Goal: Task Accomplishment & Management: Complete application form

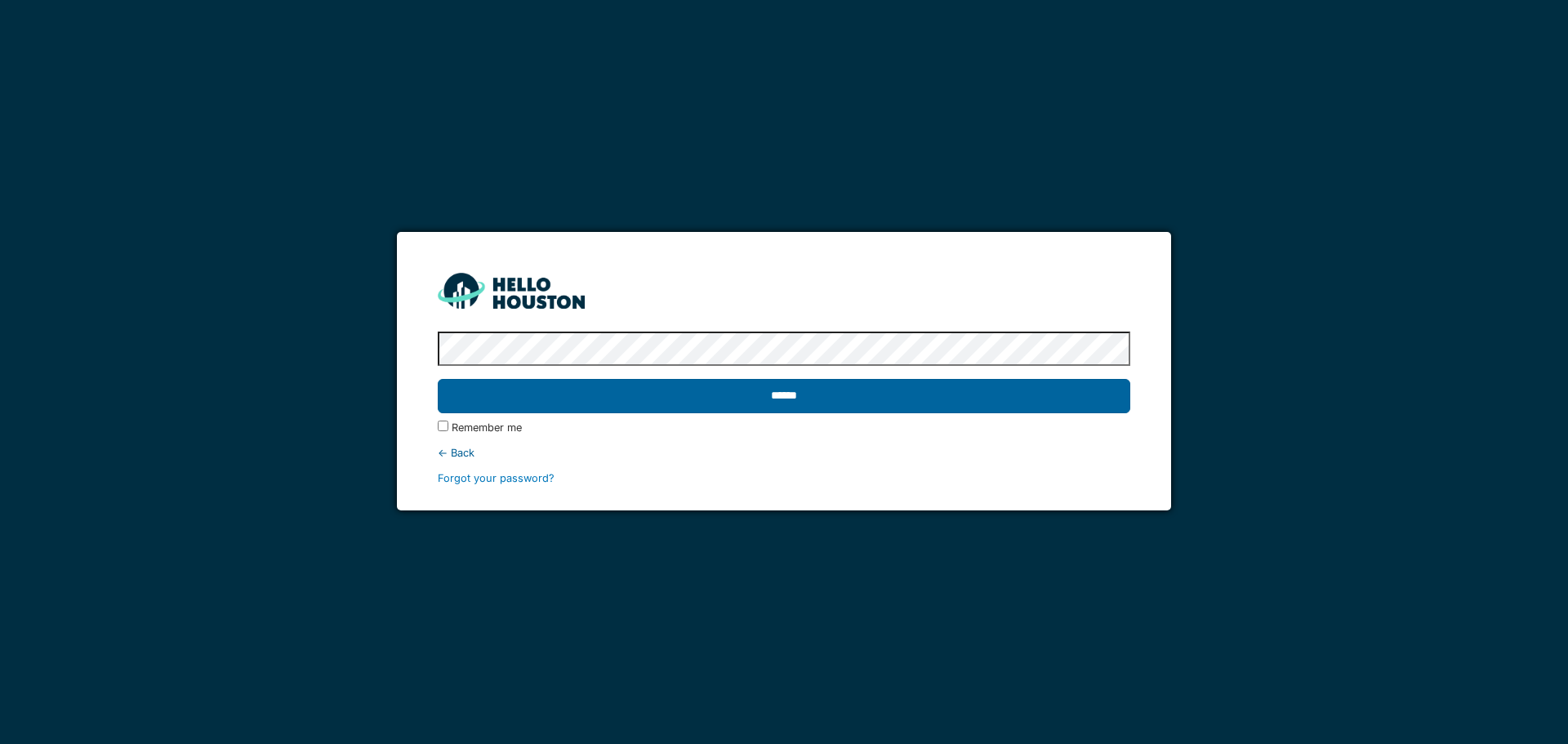
click at [879, 397] on input "******" at bounding box center [784, 395] width 692 height 34
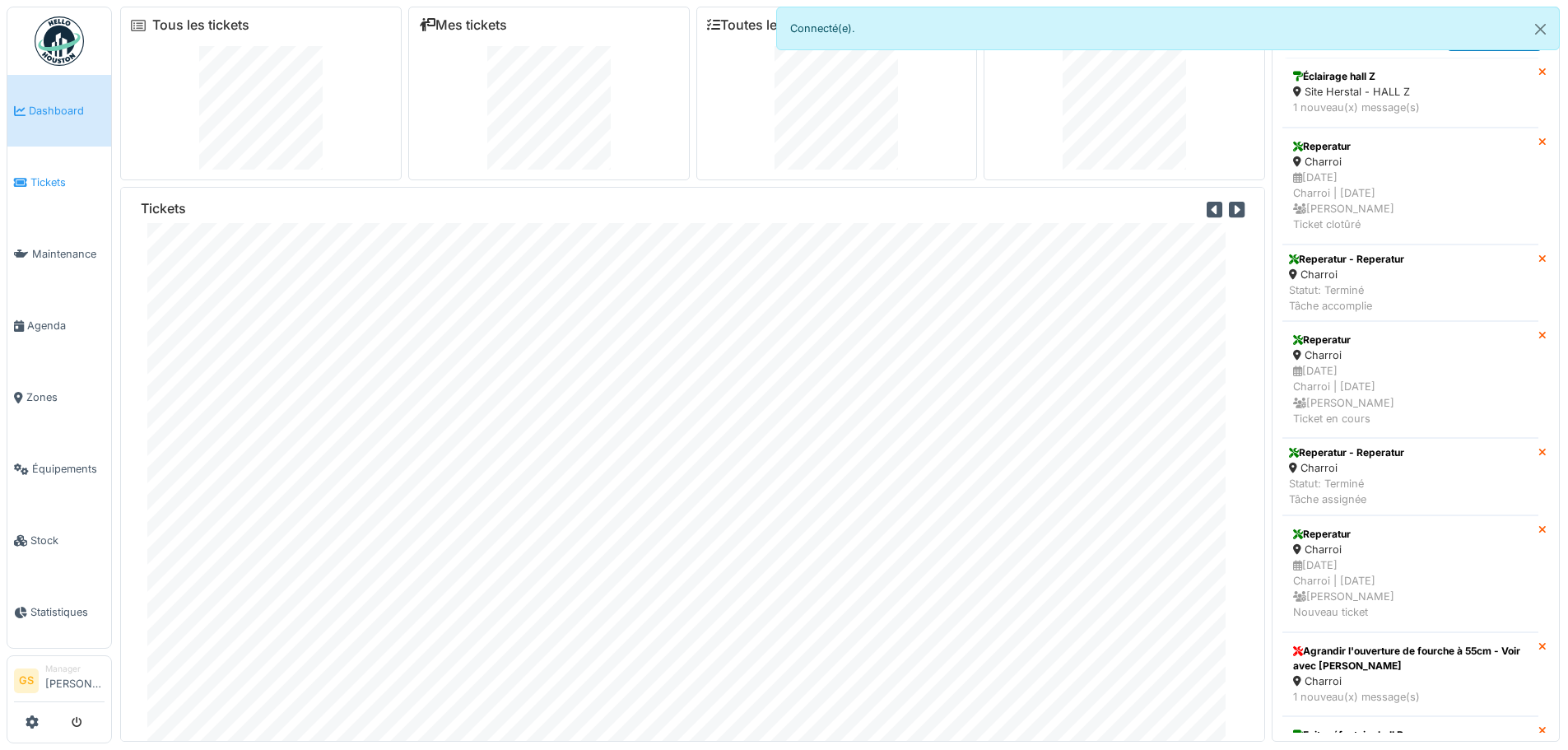
click at [47, 177] on span "Tickets" at bounding box center [68, 182] width 74 height 16
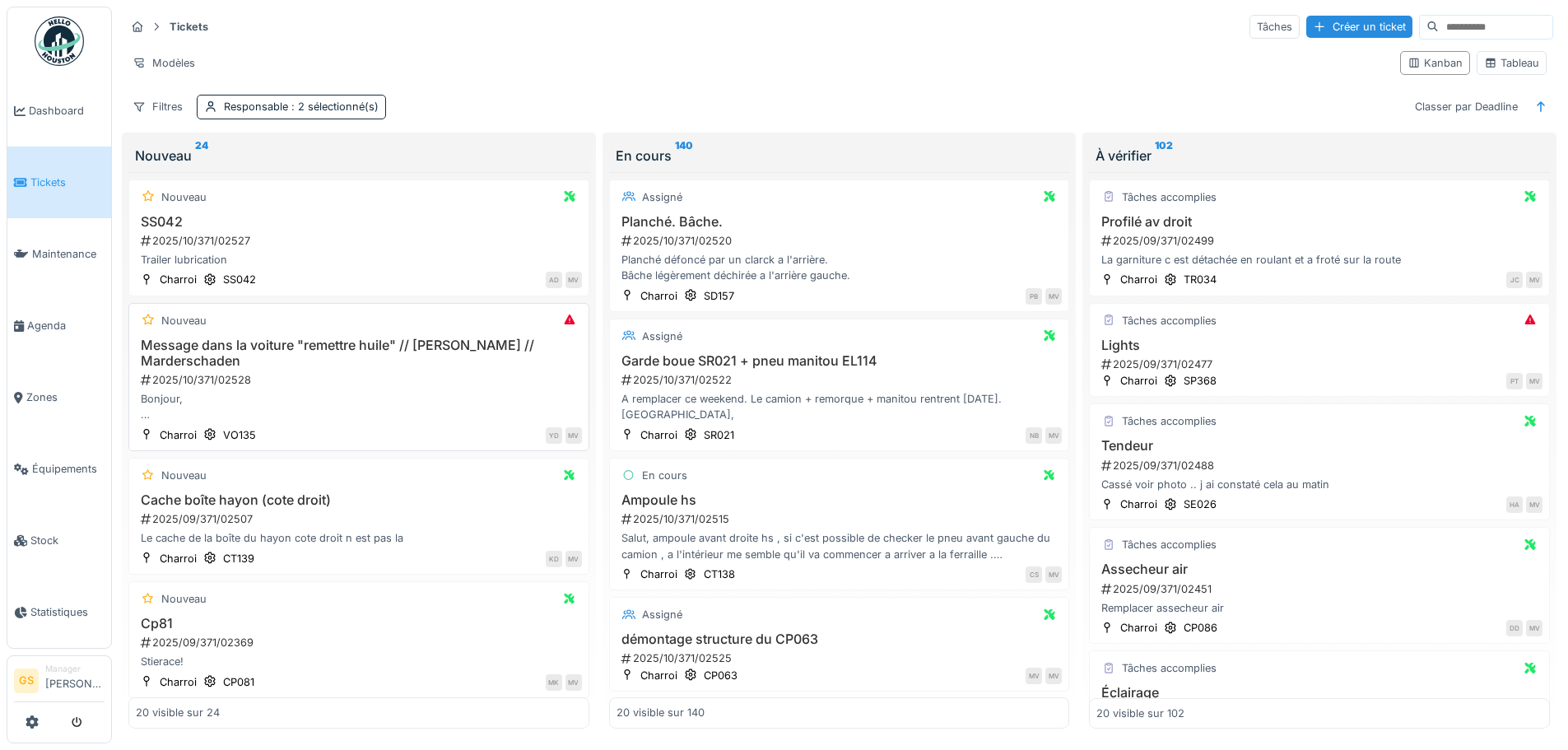
click at [209, 379] on div "2025/10/371/02528" at bounding box center [360, 379] width 443 height 16
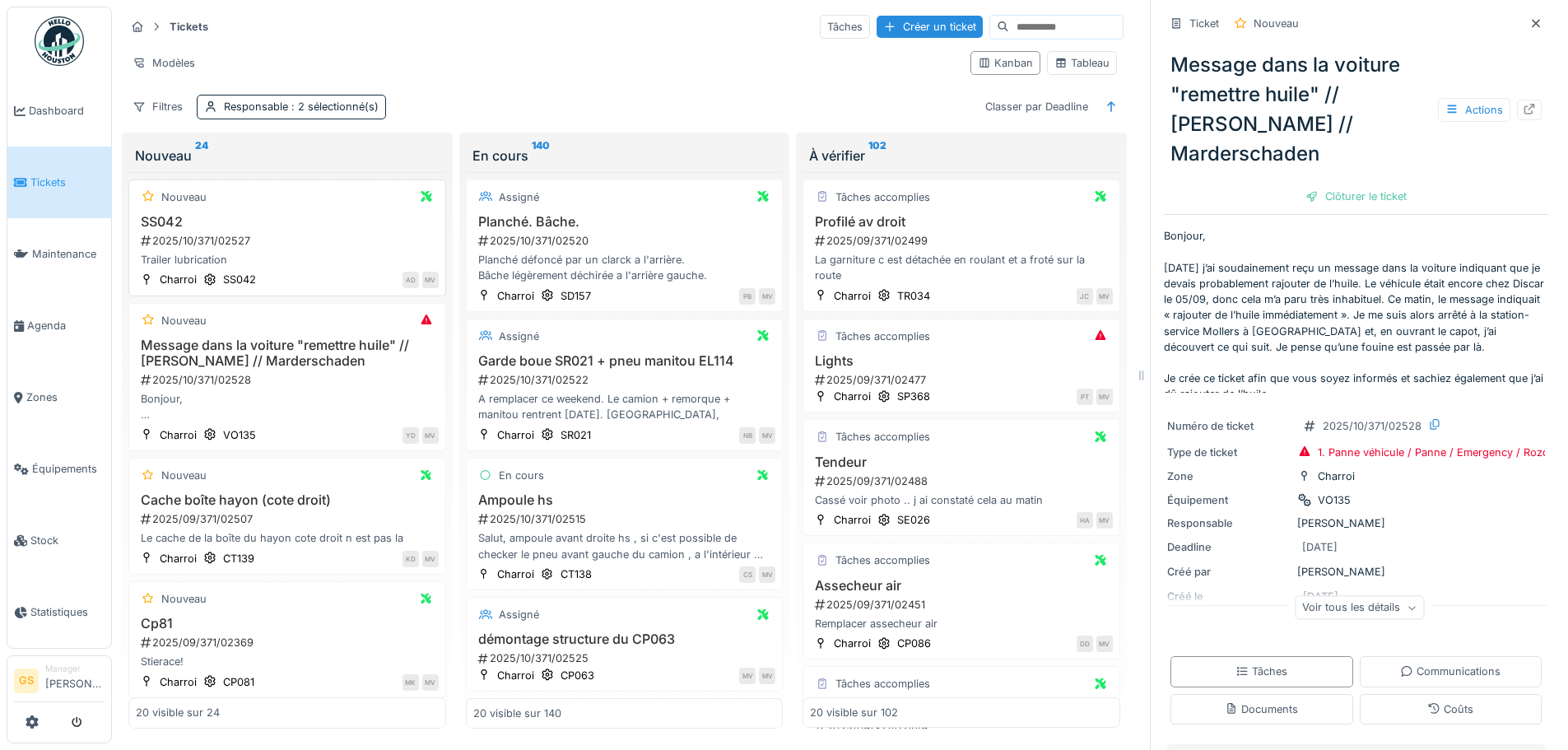
click at [191, 237] on div "2025/10/371/02527" at bounding box center [289, 240] width 300 height 16
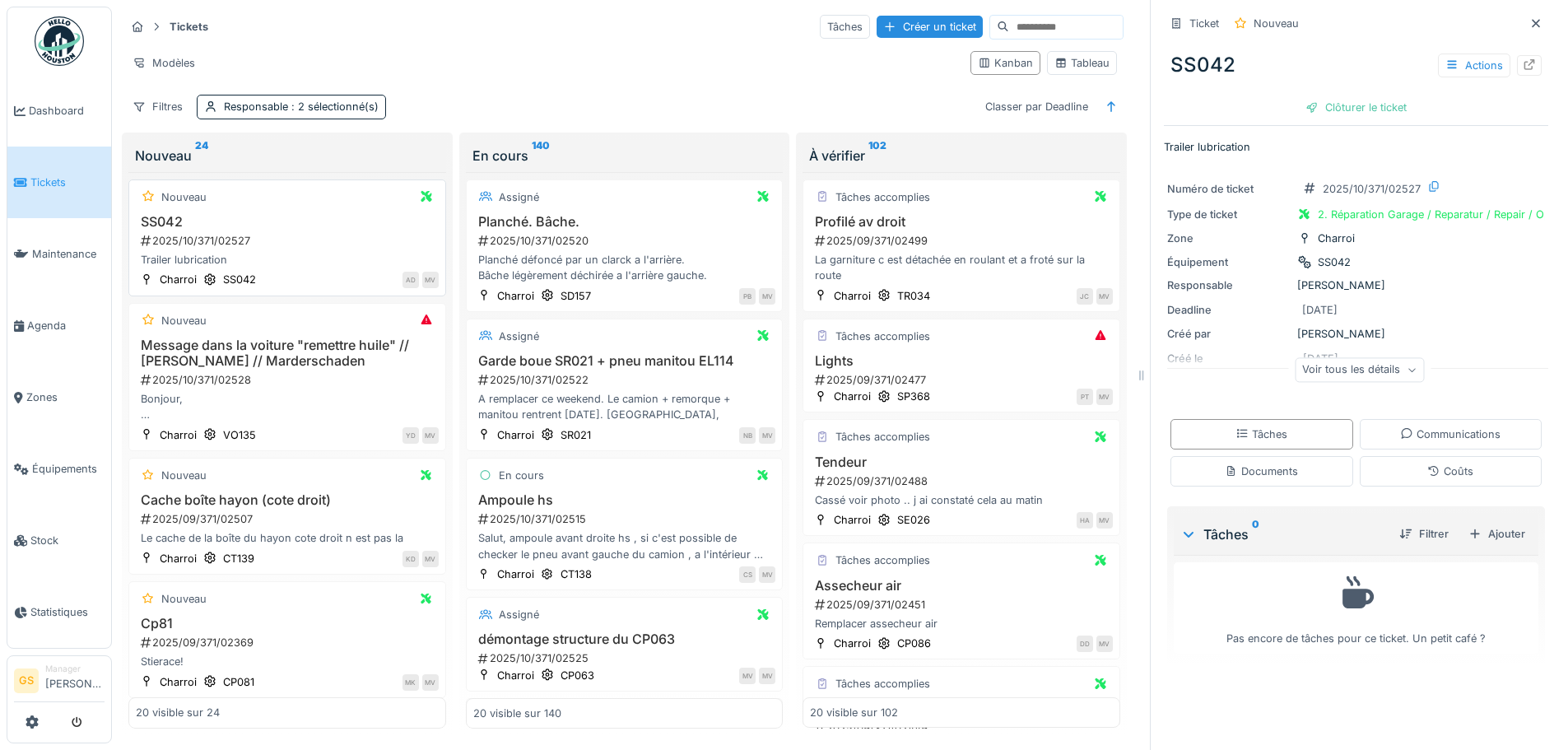
click at [197, 241] on div "2025/10/371/02527" at bounding box center [289, 240] width 300 height 16
click at [1525, 62] on icon at bounding box center [1530, 65] width 11 height 11
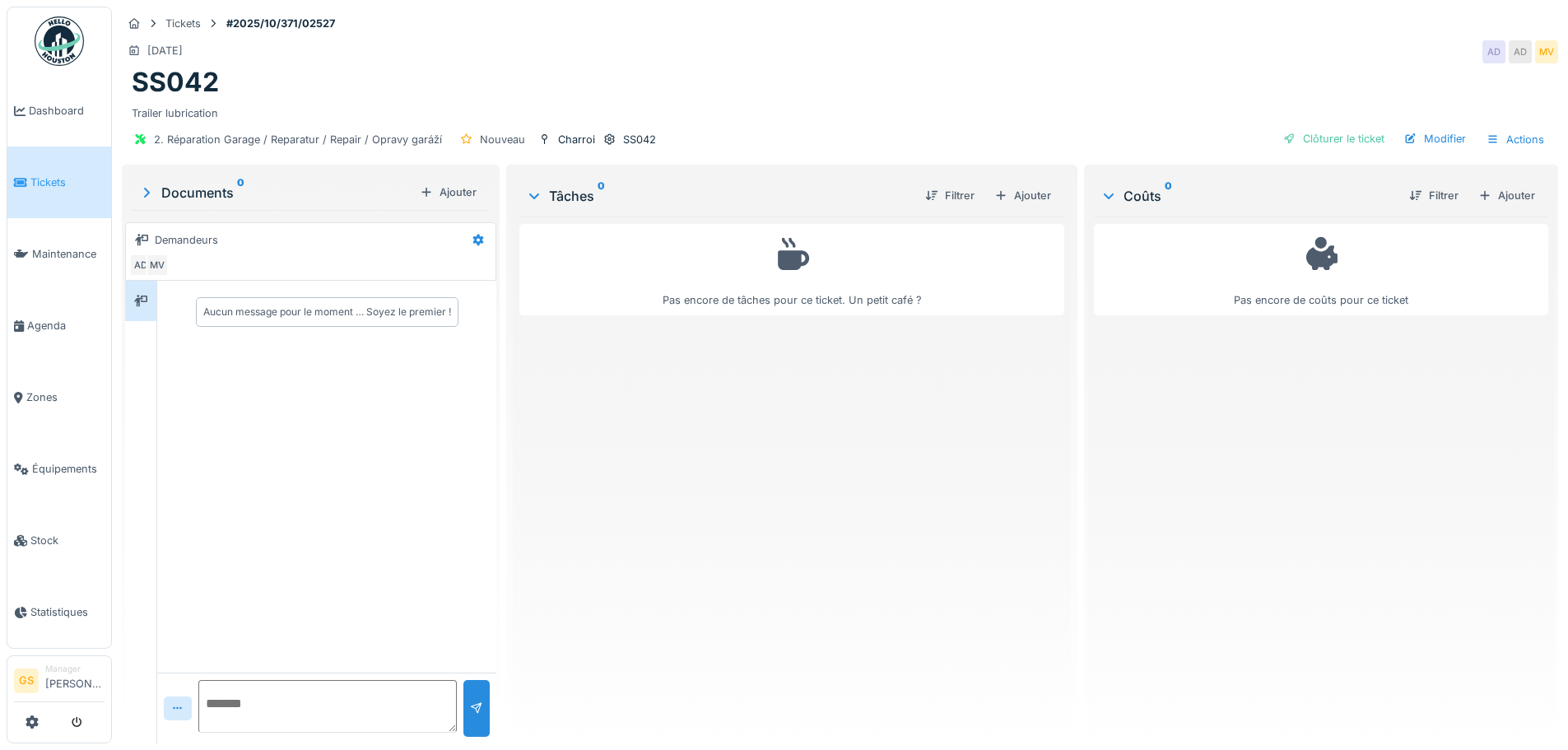
click at [47, 176] on span "Tickets" at bounding box center [68, 182] width 74 height 16
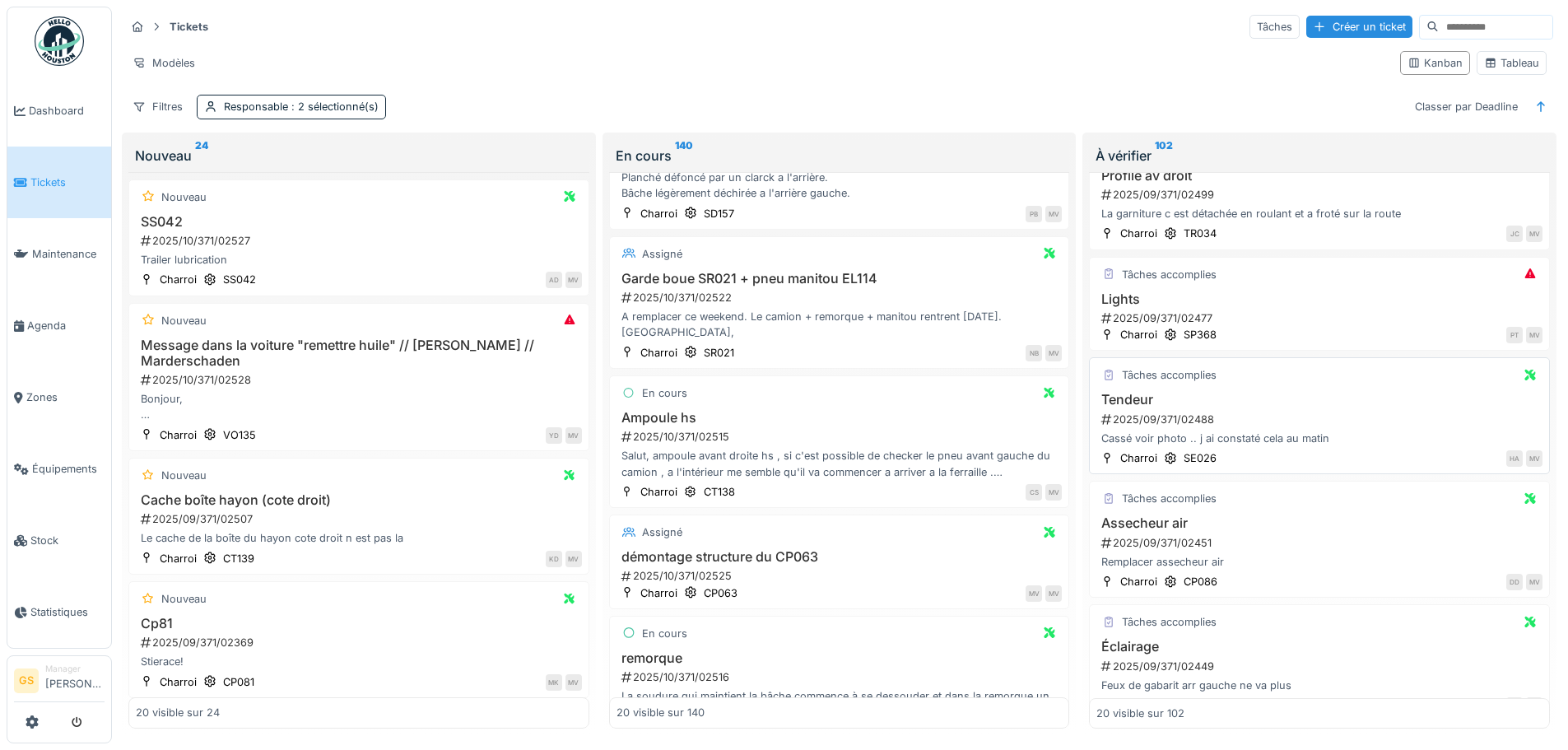
scroll to position [82, 0]
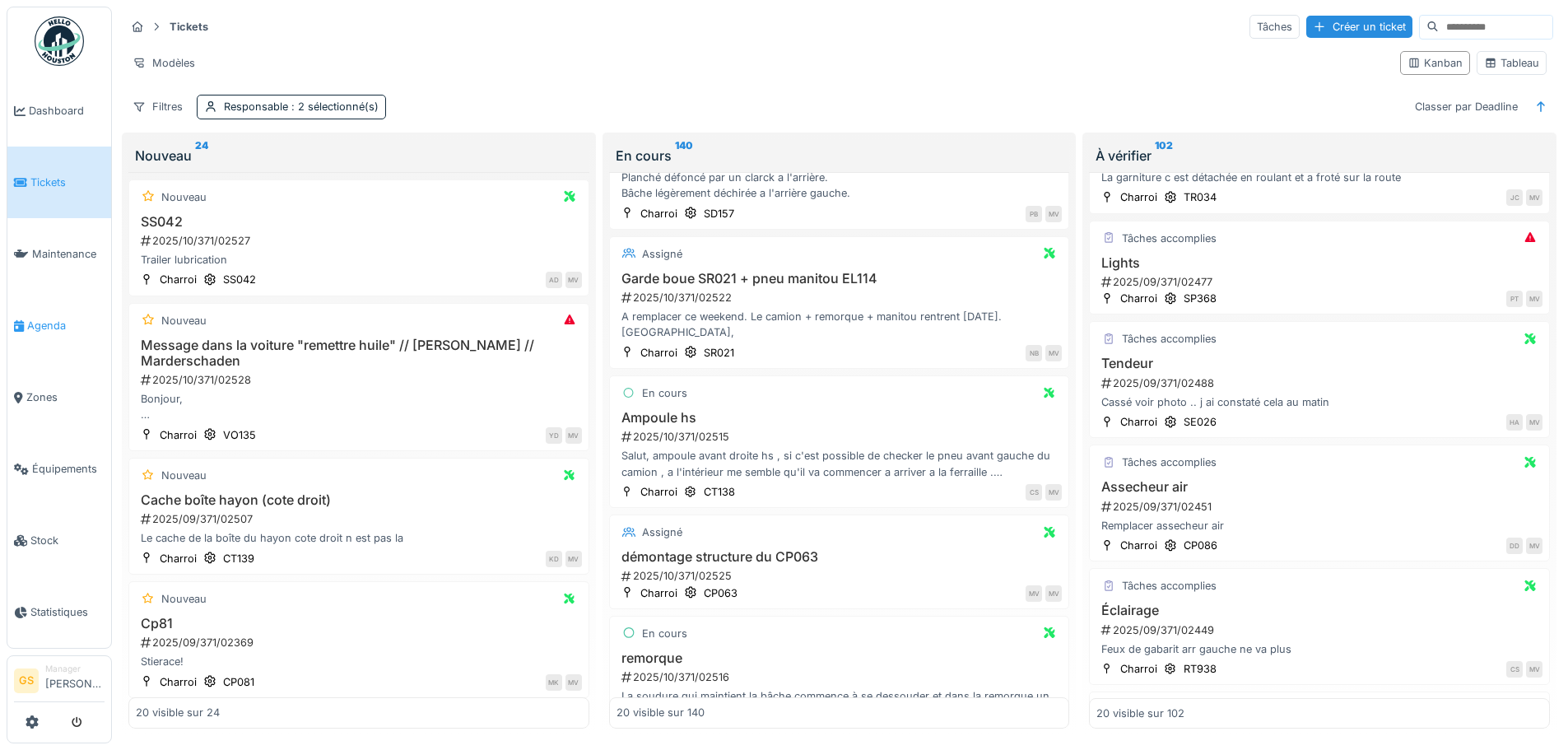
click at [28, 318] on span "Agenda" at bounding box center [66, 326] width 78 height 16
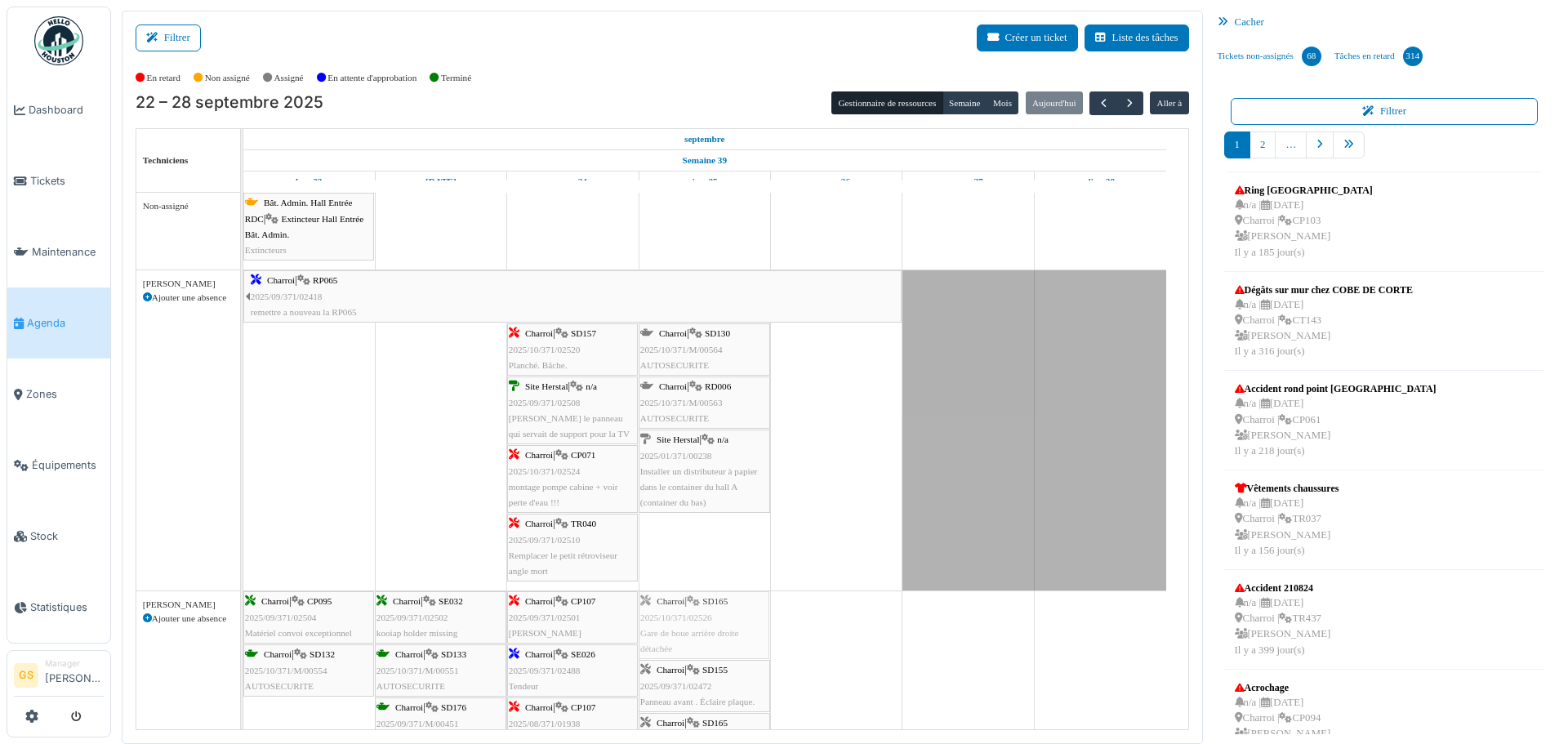
drag, startPoint x: 691, startPoint y: 456, endPoint x: 683, endPoint y: 619, distance: 163.2
click at [1343, 140] on icon "pager" at bounding box center [1349, 145] width 11 height 11
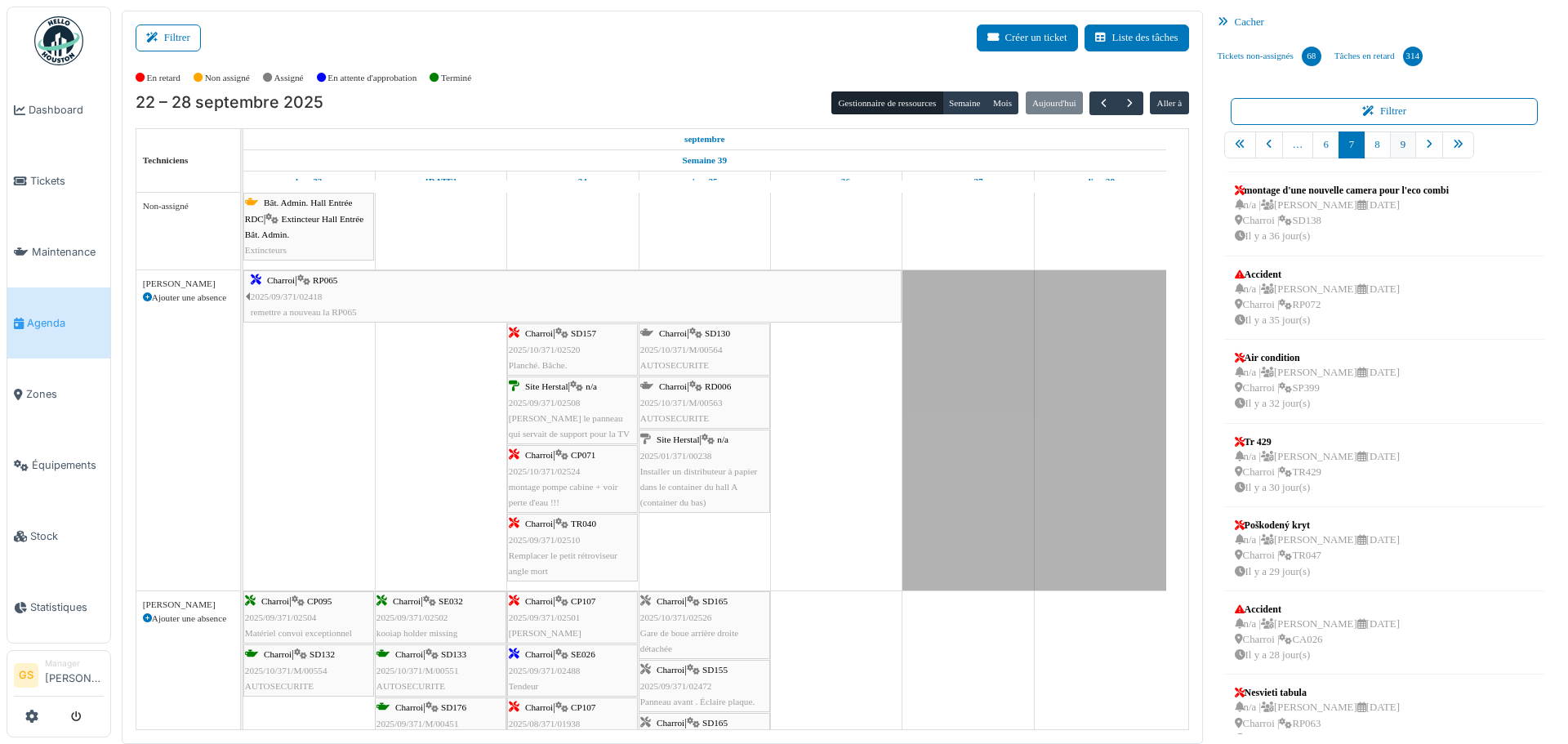
click at [1395, 145] on link "9" at bounding box center [1403, 144] width 26 height 27
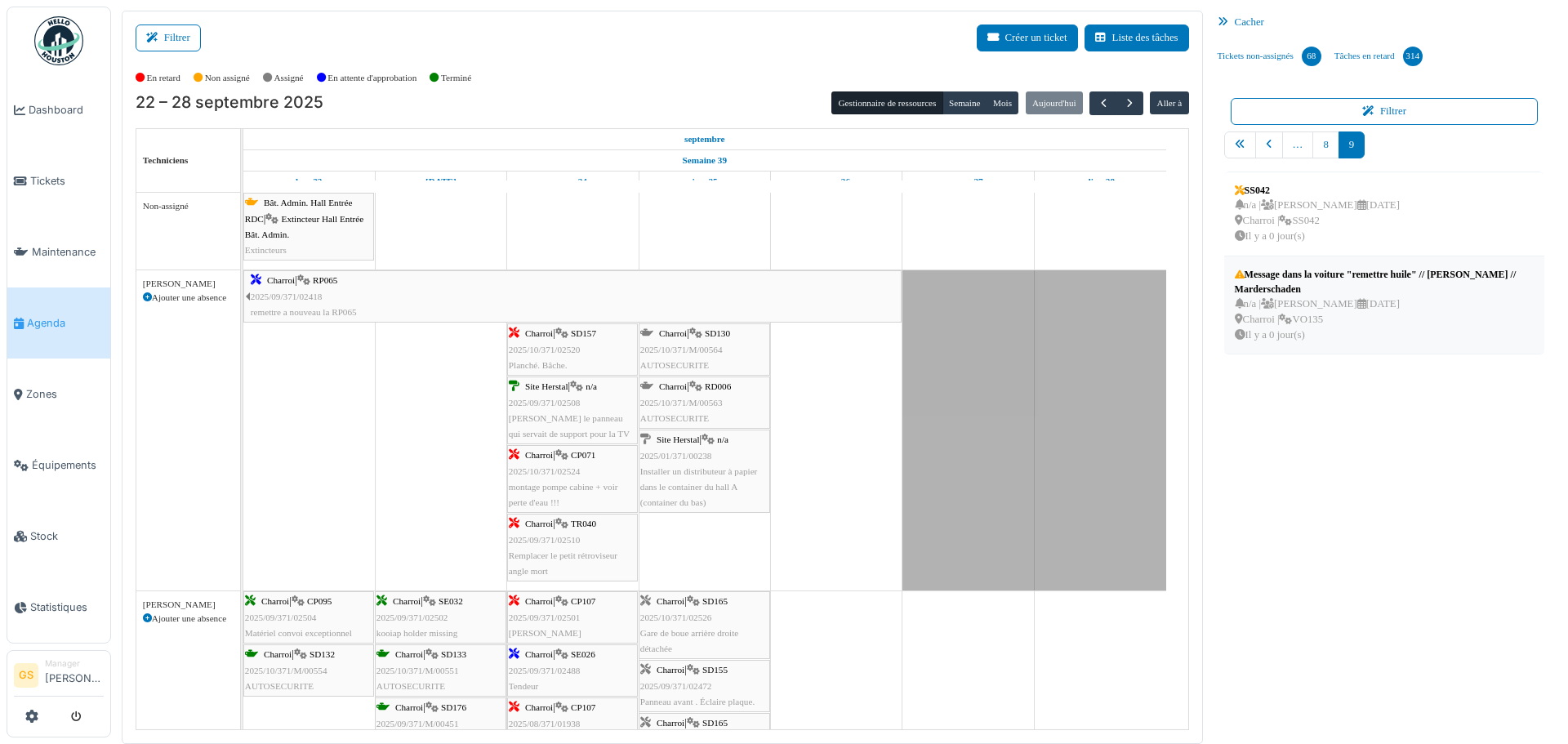
click at [1318, 290] on div "Message dans la voiture "remettre huile" // Fouine // Marderschaden" at bounding box center [1385, 282] width 300 height 29
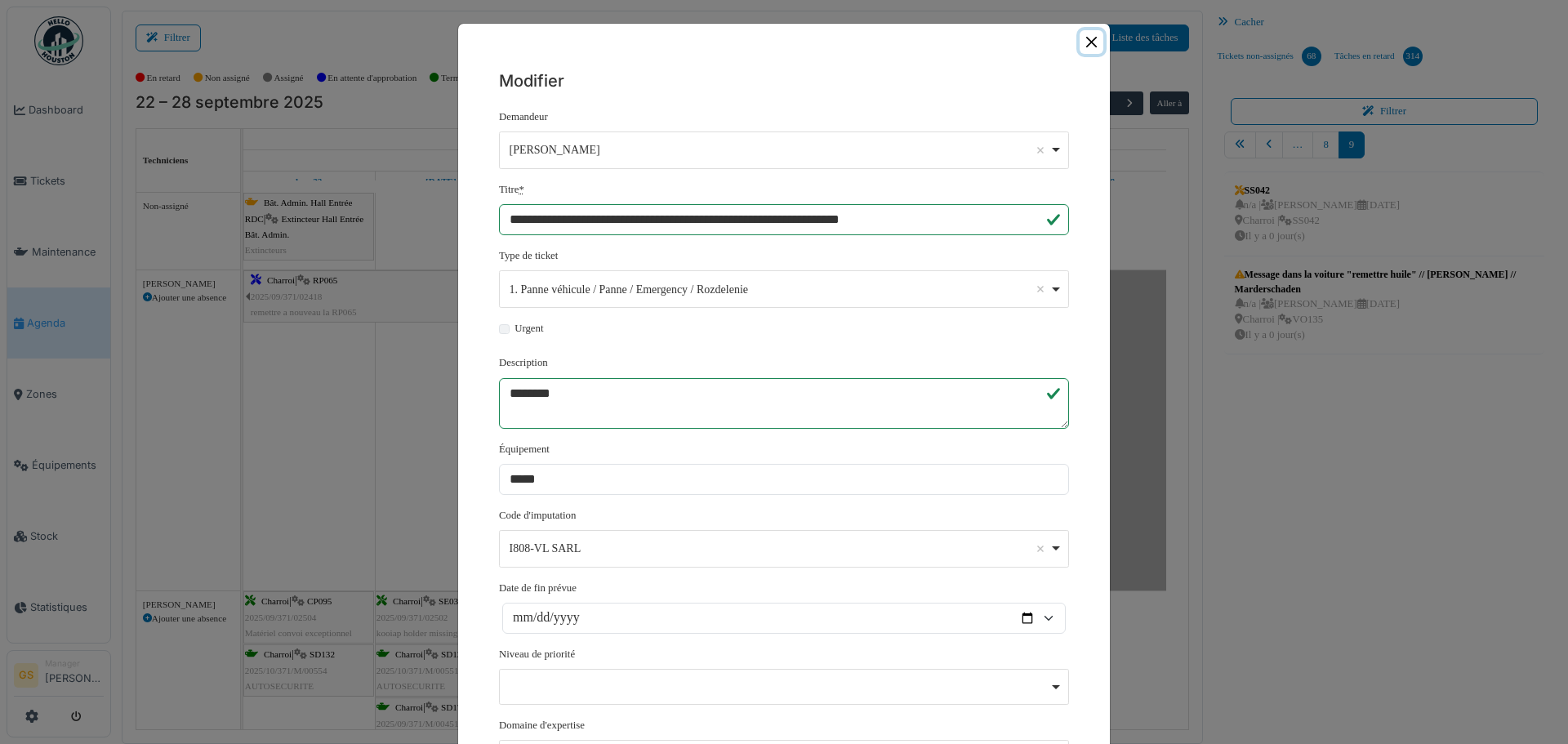
click at [1087, 38] on button "Close" at bounding box center [1091, 42] width 24 height 24
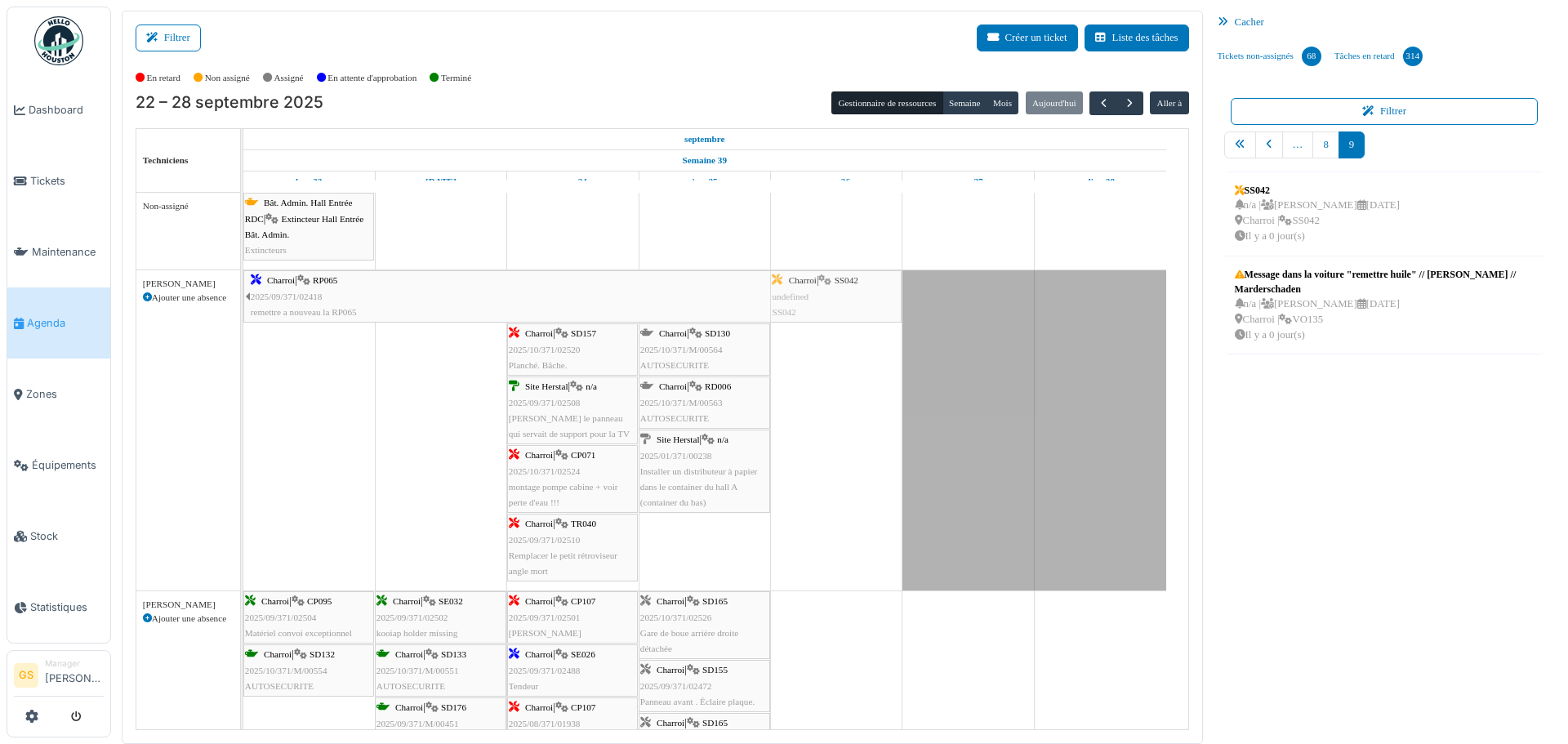
drag, startPoint x: 1297, startPoint y: 209, endPoint x: 860, endPoint y: 456, distance: 502.0
click at [860, 456] on div "Filtrer Créer un ticket Liste des tâches Afficher les tâches non assignées *** …" at bounding box center [840, 377] width 1451 height 733
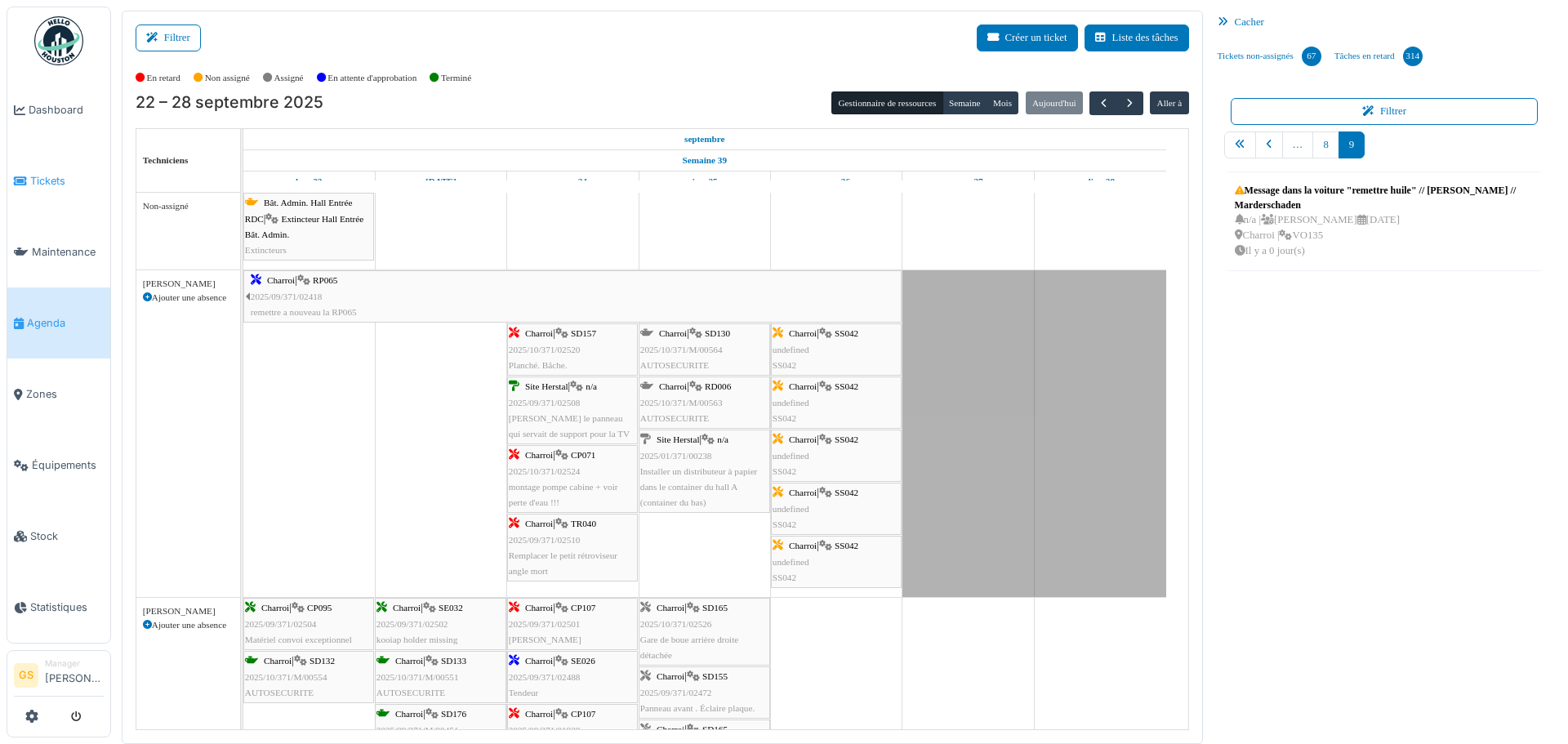
click at [33, 177] on span "Tickets" at bounding box center [67, 181] width 73 height 16
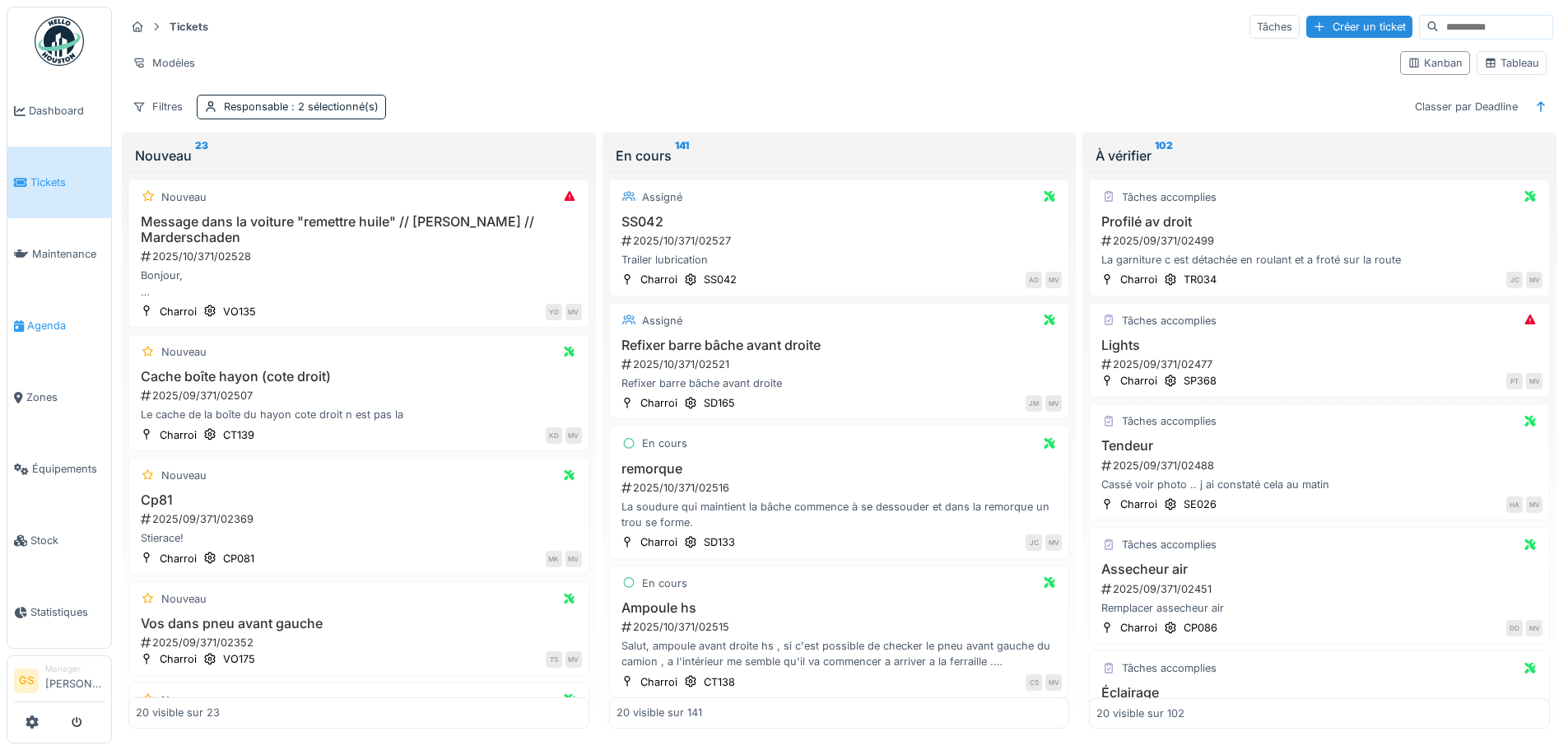
click at [30, 318] on span "Agenda" at bounding box center [66, 326] width 78 height 16
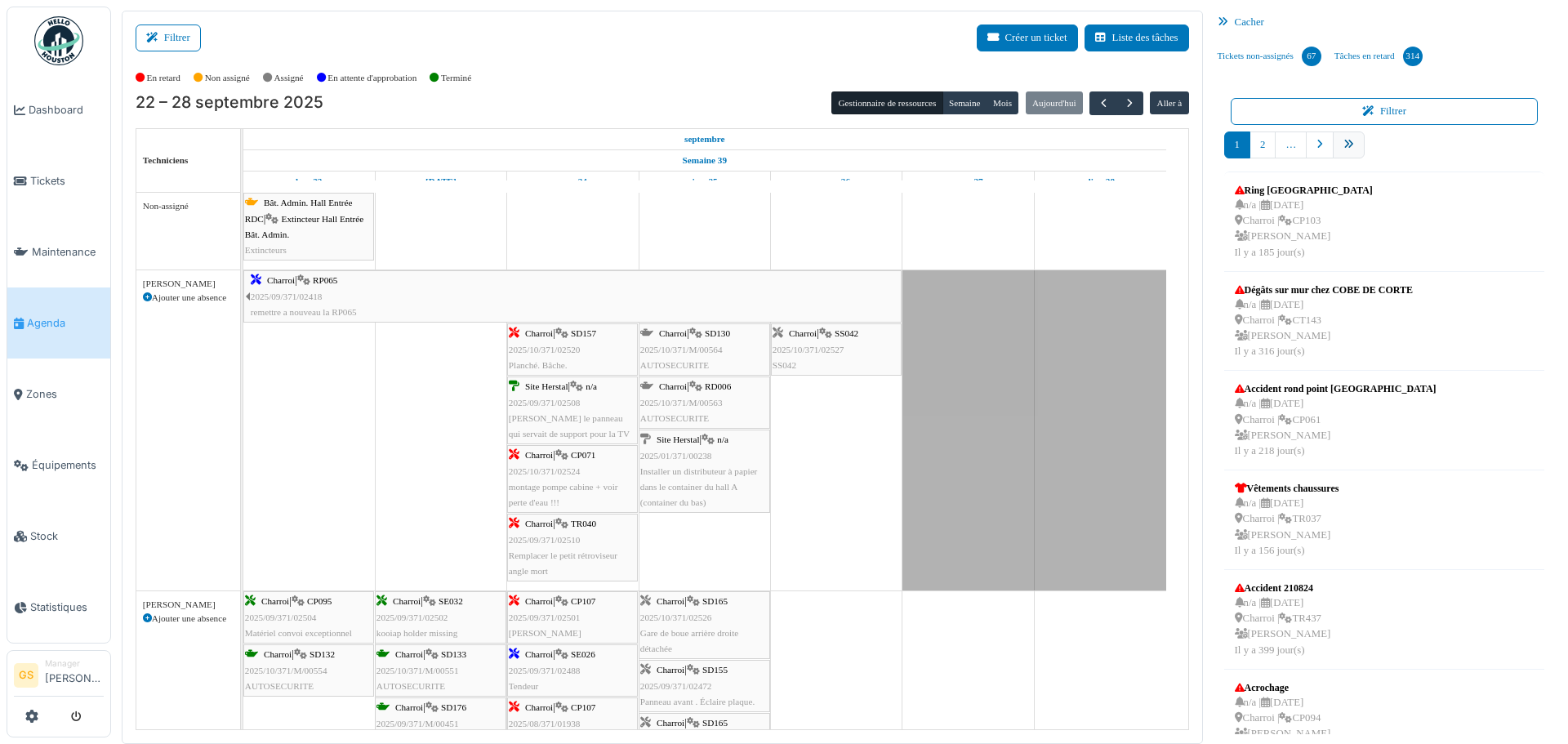
click at [1343, 145] on icon "pager" at bounding box center [1349, 145] width 11 height 11
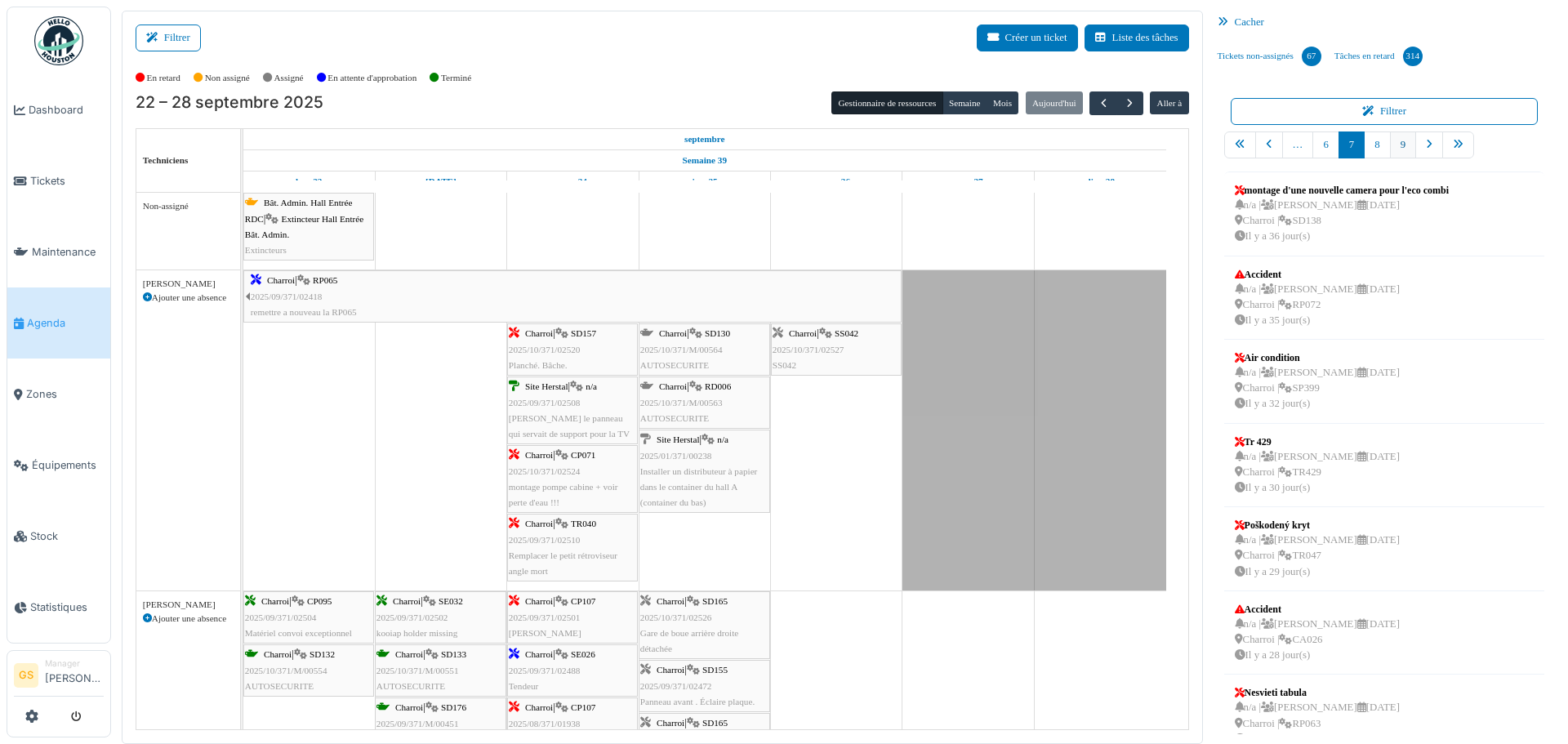
click at [1397, 145] on link "9" at bounding box center [1403, 144] width 26 height 27
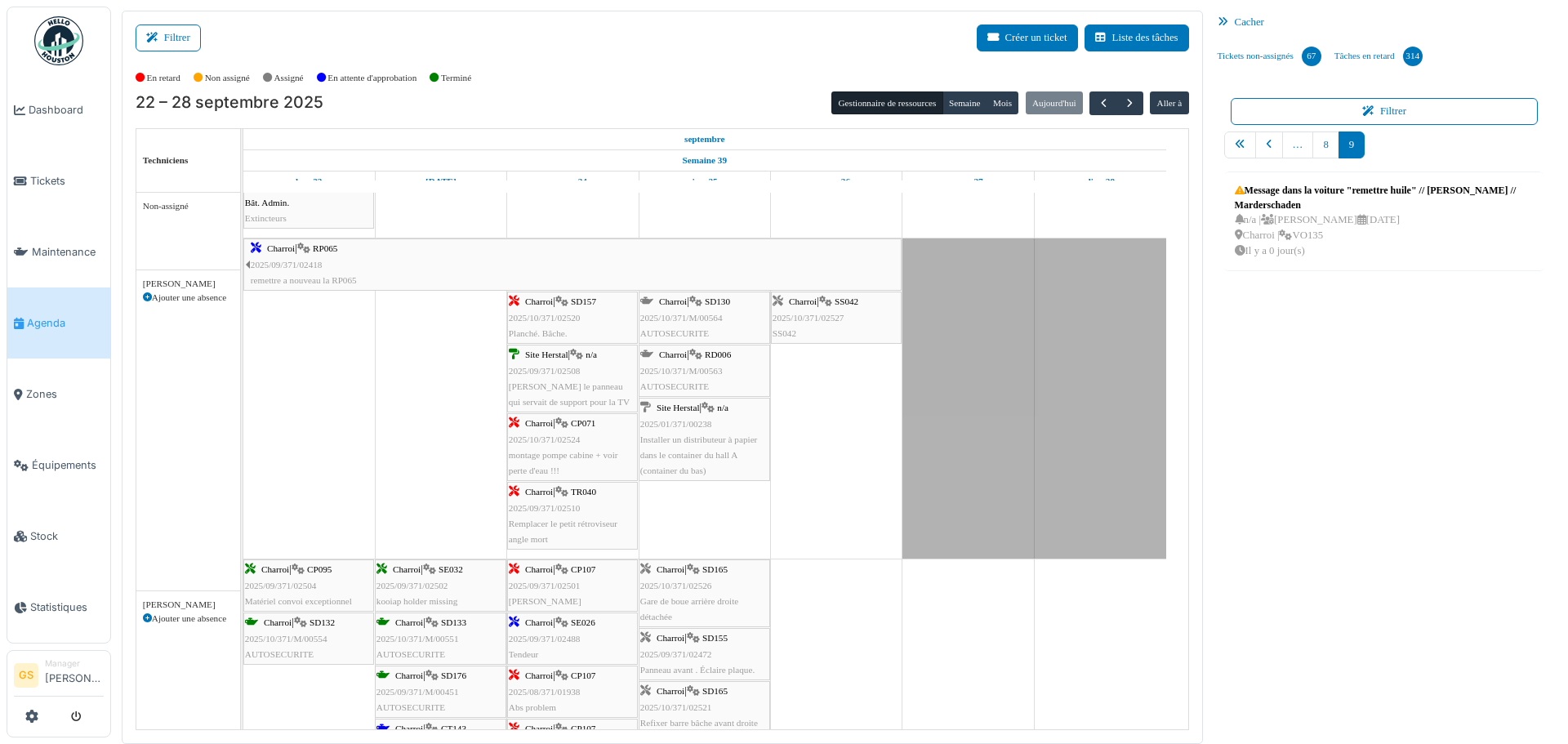
scroll to position [82, 0]
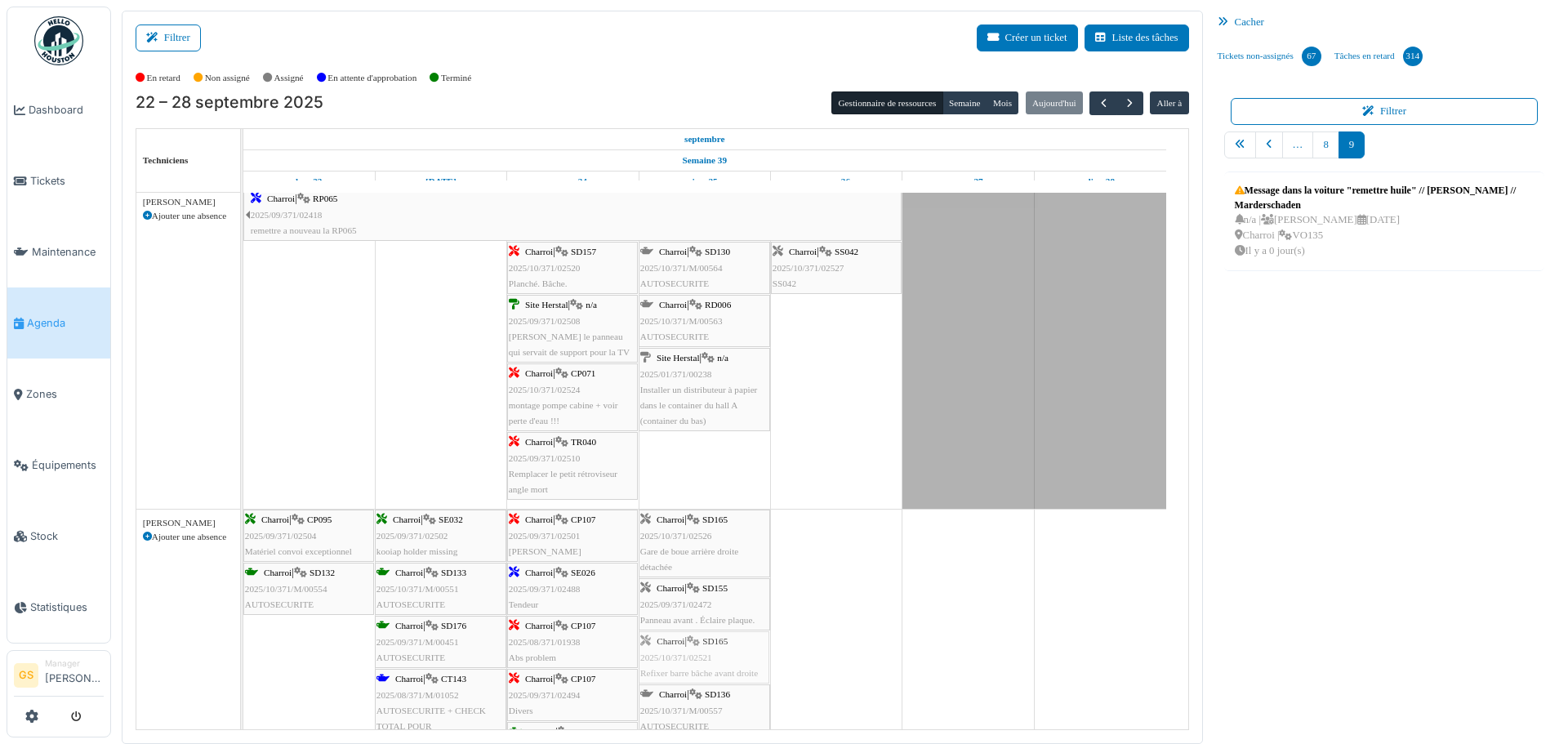
drag, startPoint x: 694, startPoint y: 663, endPoint x: 676, endPoint y: 541, distance: 123.3
click at [243, 541] on div "Charroi | CP095 2025/09/371/02504 Matériel convoi exceptionnel Charroi | SE032 …" at bounding box center [243, 680] width 0 height 342
drag, startPoint x: 836, startPoint y: 262, endPoint x: 730, endPoint y: 293, distance: 110.4
click at [243, 293] on div "Charroi | RP065 2025/09/371/02418 remettre a nouveau la RP065 Charroi | SD157 2…" at bounding box center [243, 349] width 0 height 320
drag, startPoint x: 1293, startPoint y: 214, endPoint x: 884, endPoint y: 641, distance: 591.3
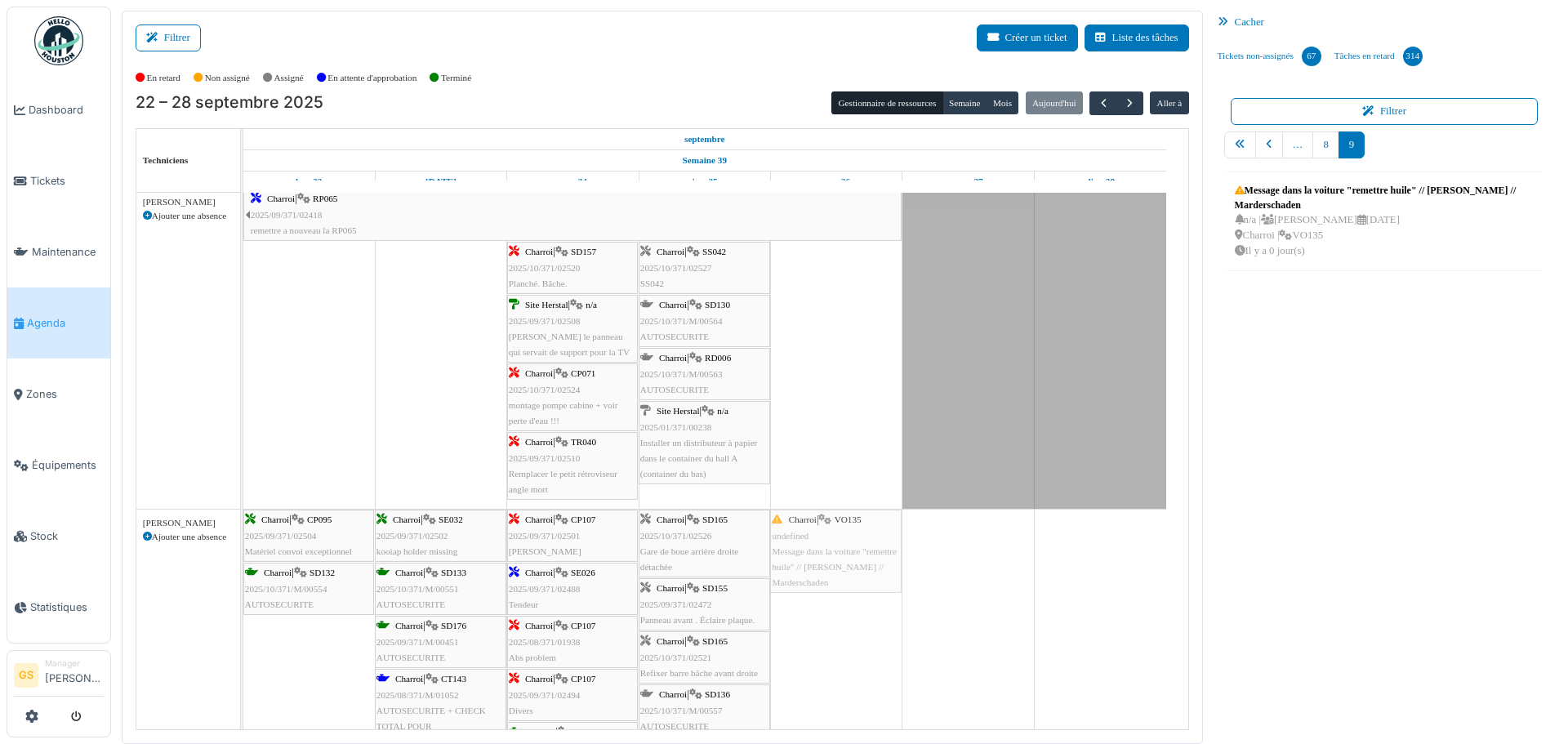
click at [884, 641] on div "Filtrer Créer un ticket Liste des tâches Afficher les tâches non assignées *** …" at bounding box center [840, 377] width 1451 height 733
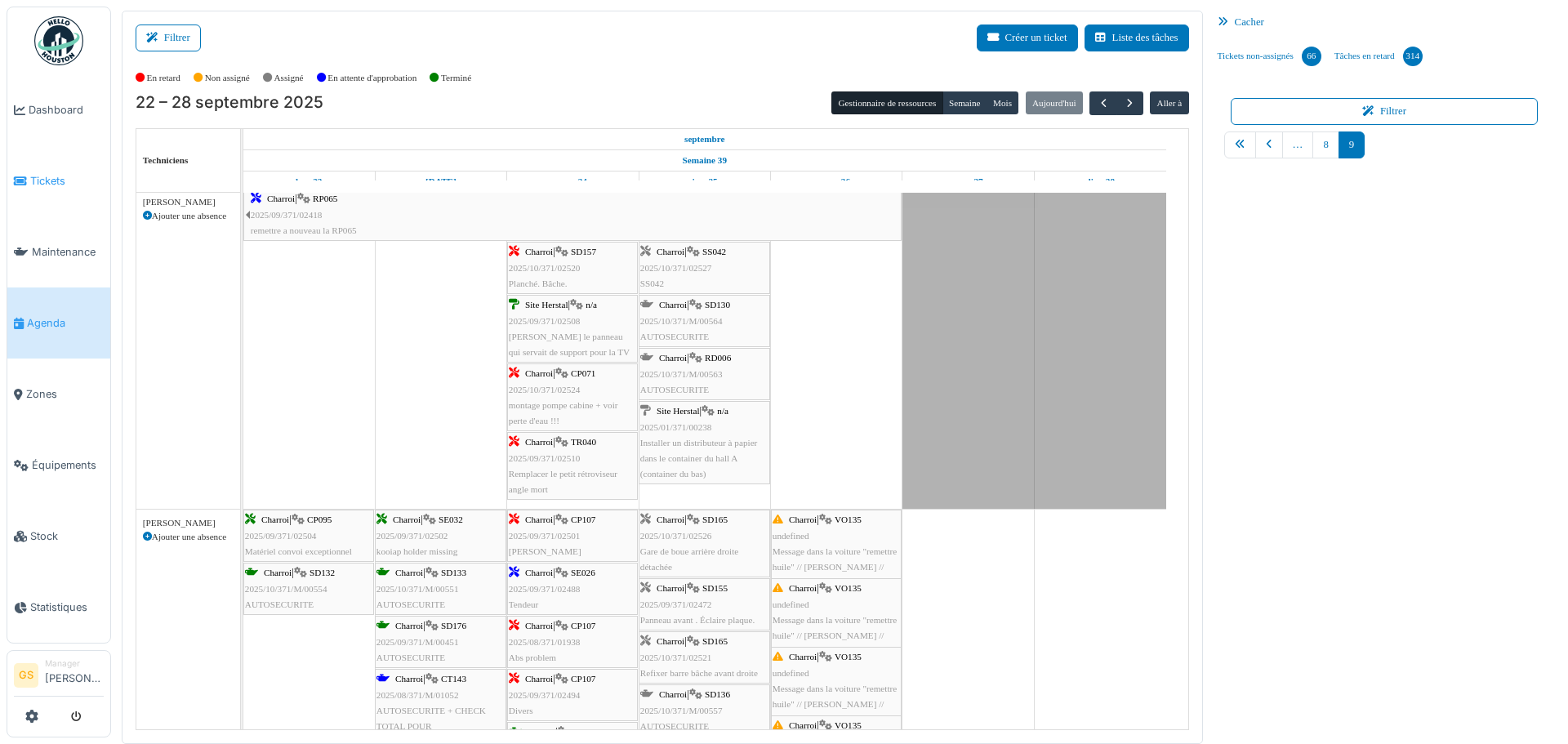
click at [34, 173] on span "Tickets" at bounding box center [67, 181] width 73 height 16
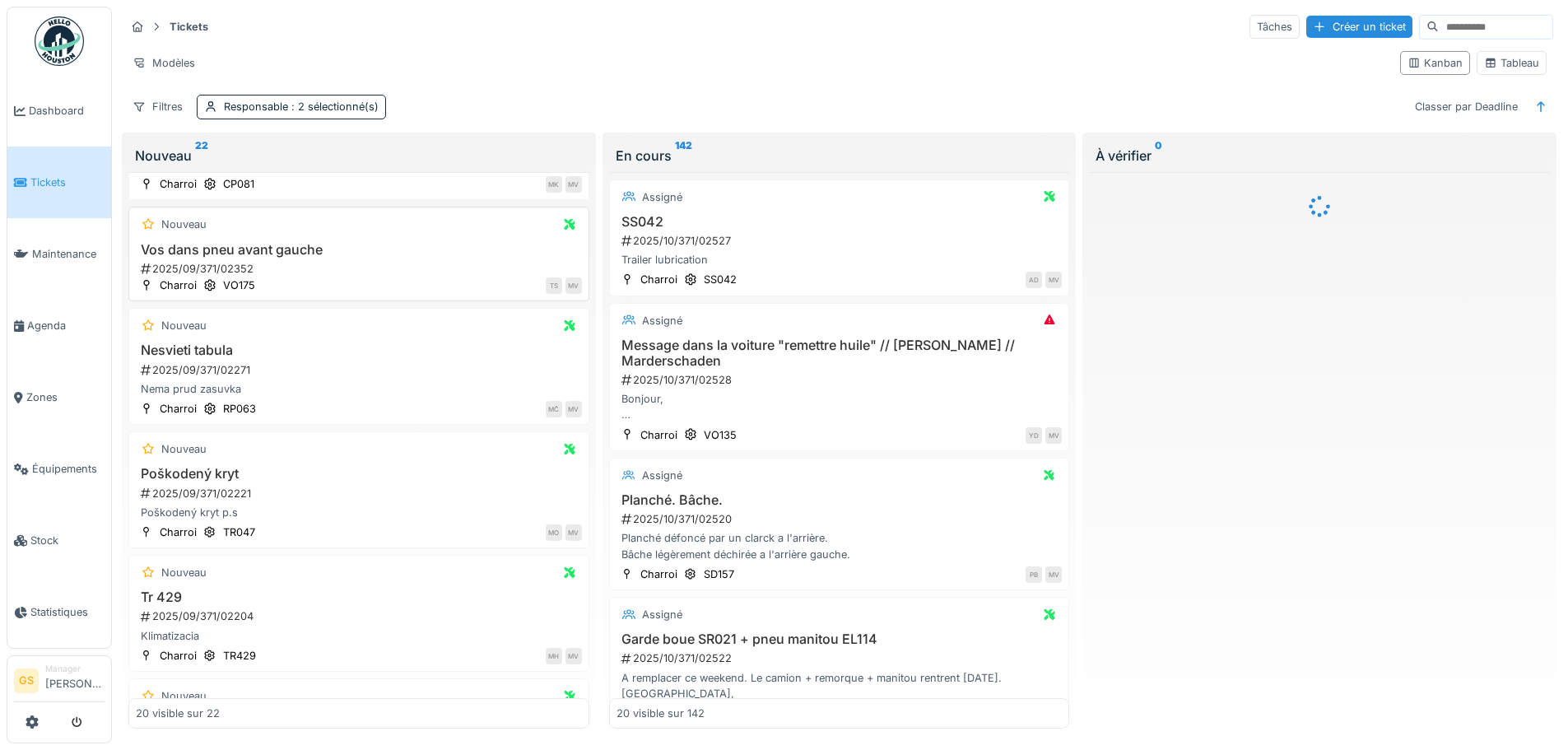
scroll to position [329, 0]
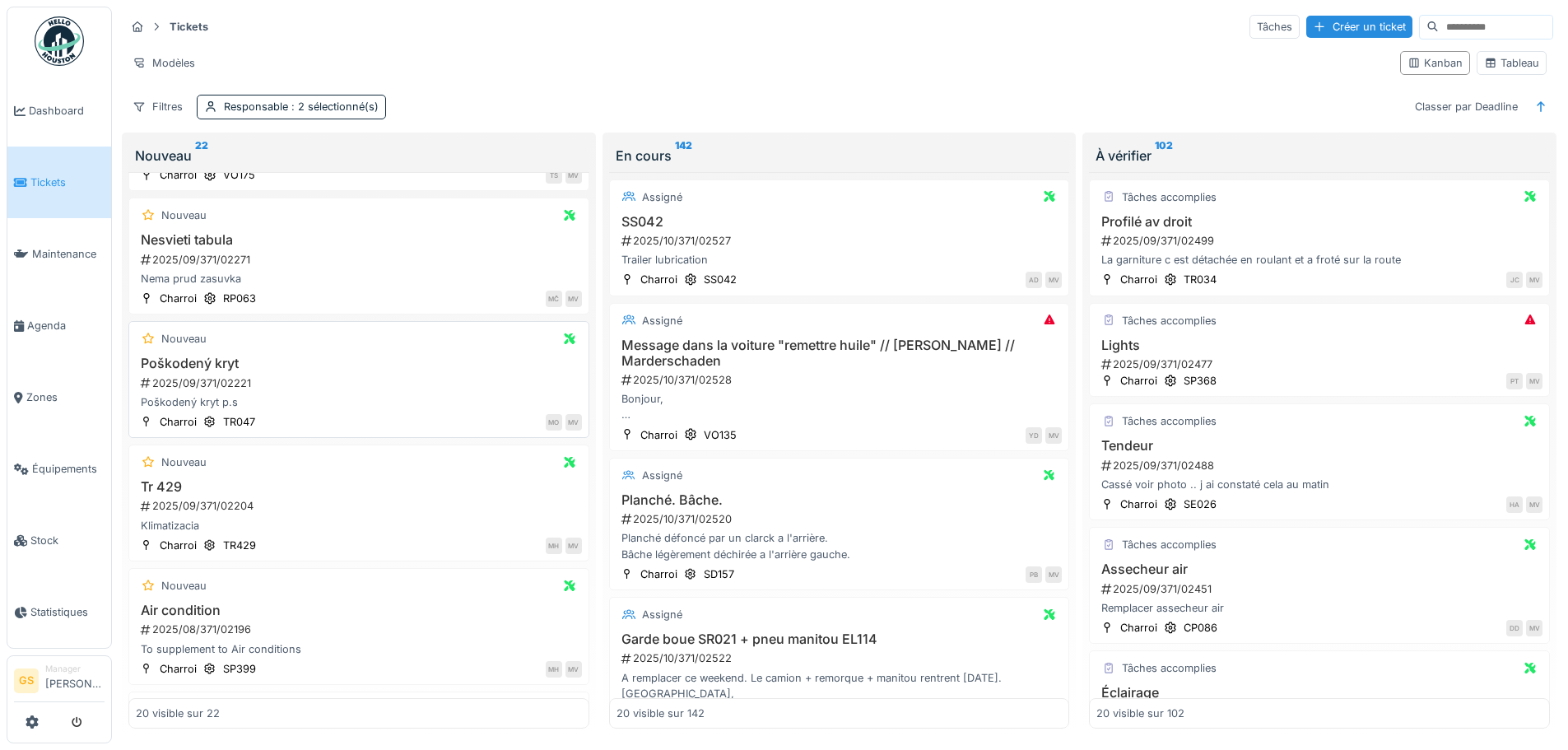
click at [179, 387] on div "2025/09/371/02221" at bounding box center [360, 383] width 443 height 16
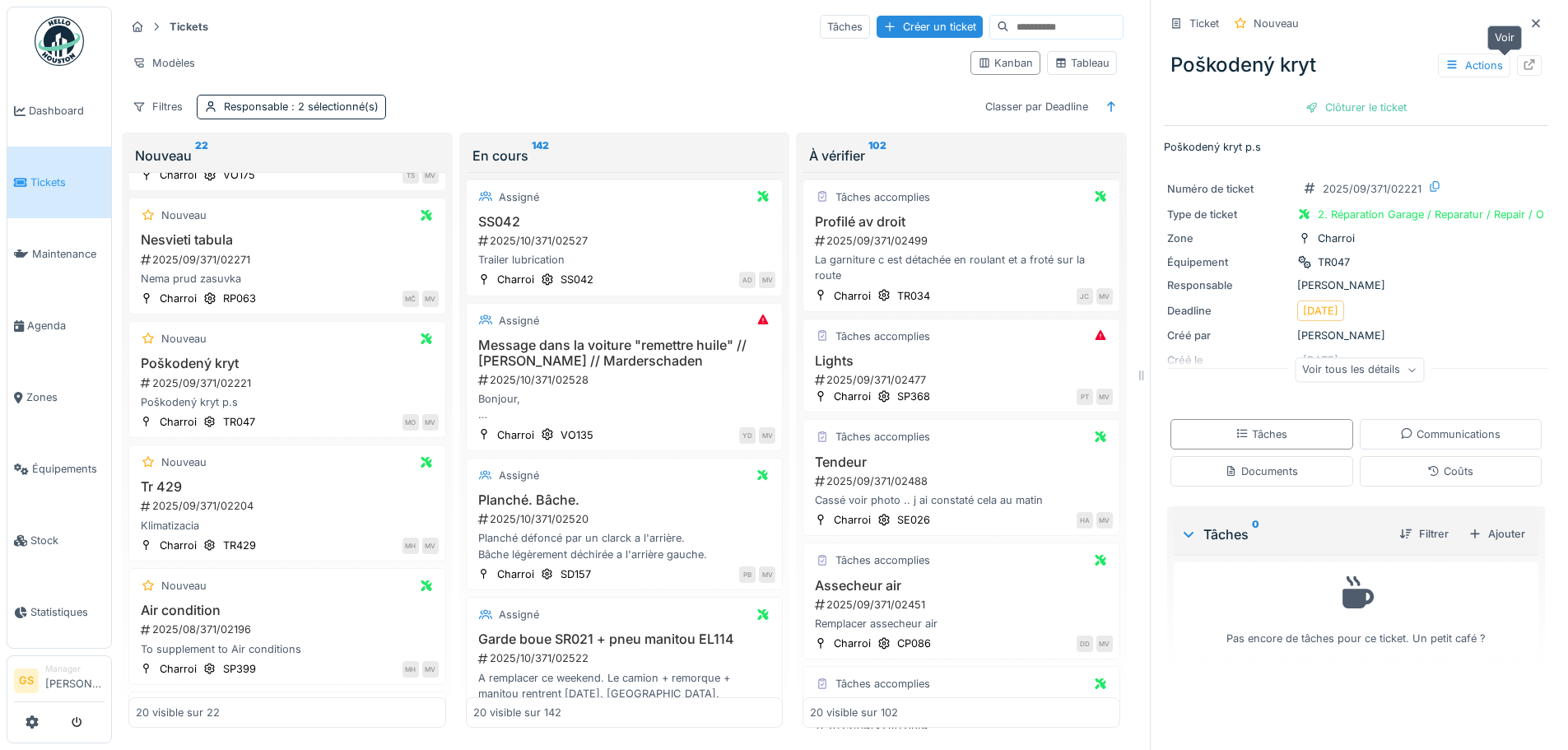
click at [1523, 60] on icon at bounding box center [1529, 65] width 13 height 11
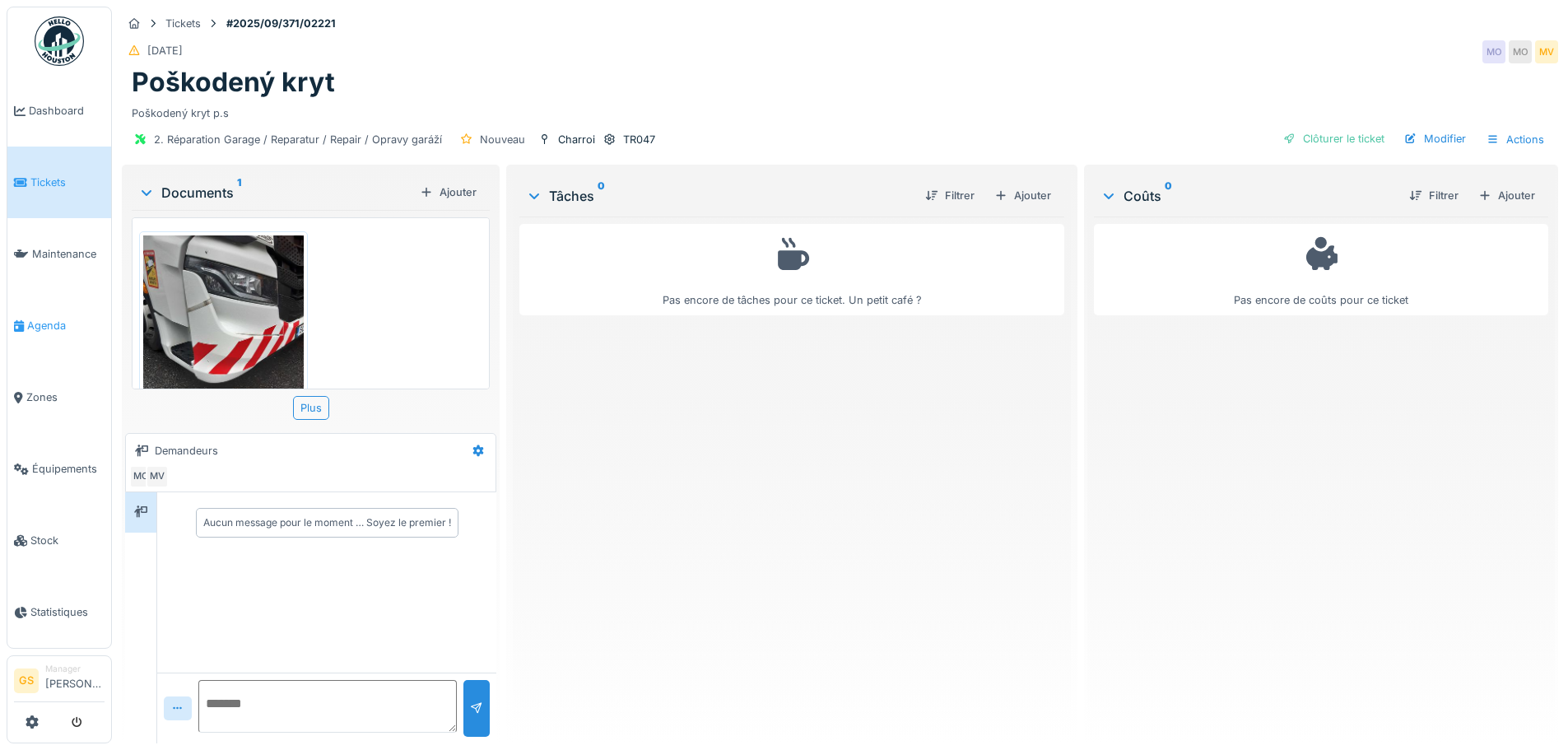
click at [53, 321] on span "Agenda" at bounding box center [66, 326] width 78 height 16
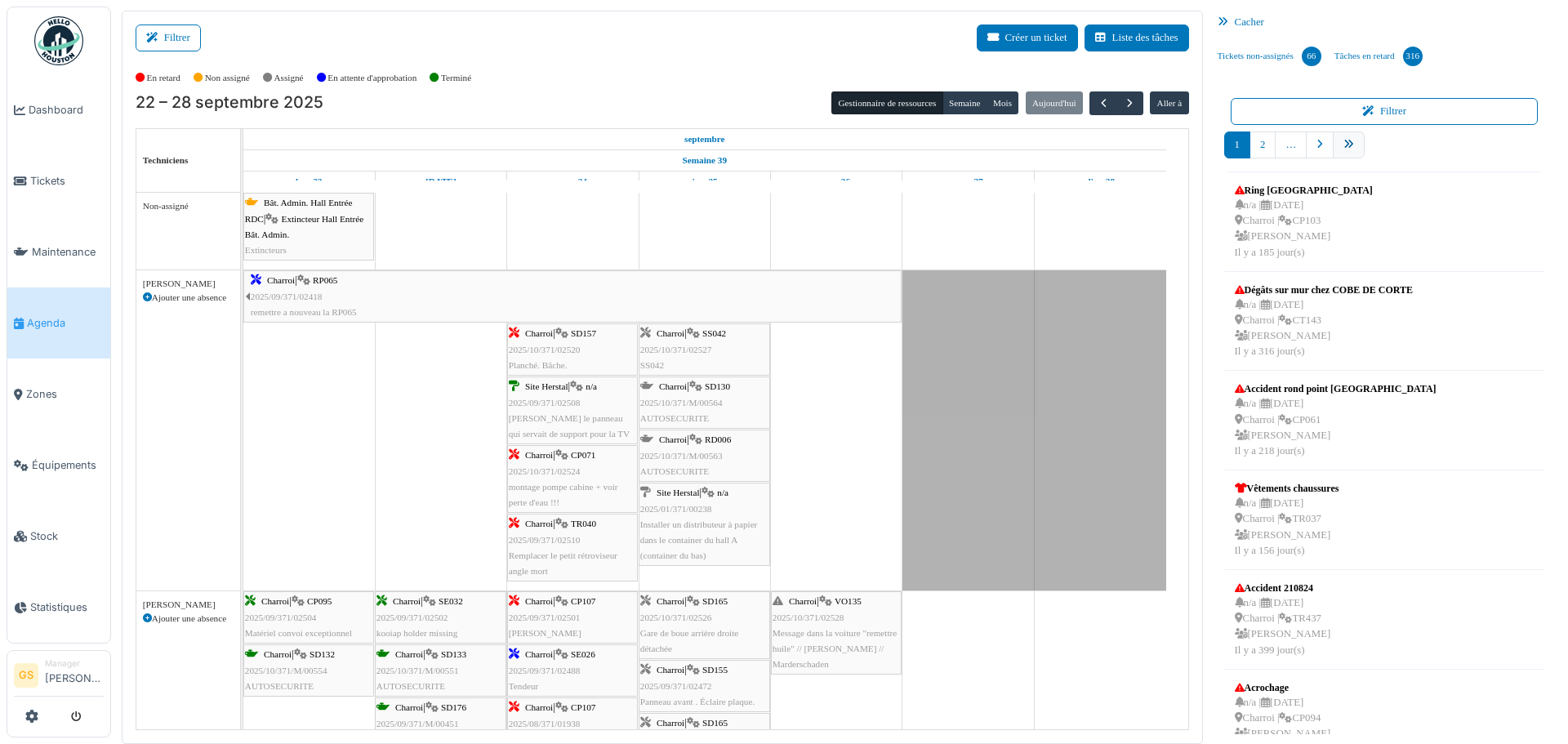
click at [1340, 150] on link "pager" at bounding box center [1348, 144] width 32 height 27
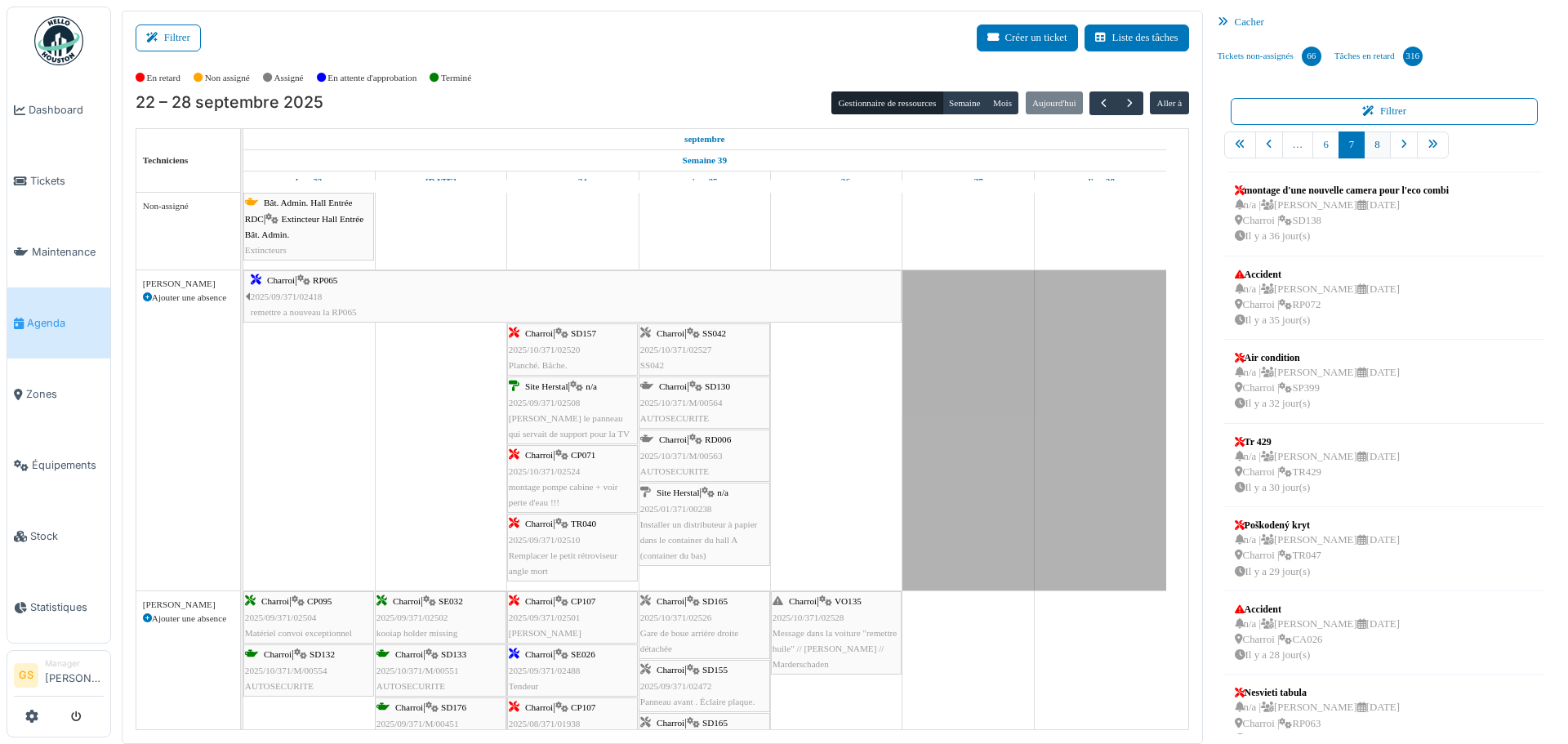
click at [1363, 145] on link "8" at bounding box center [1376, 144] width 26 height 27
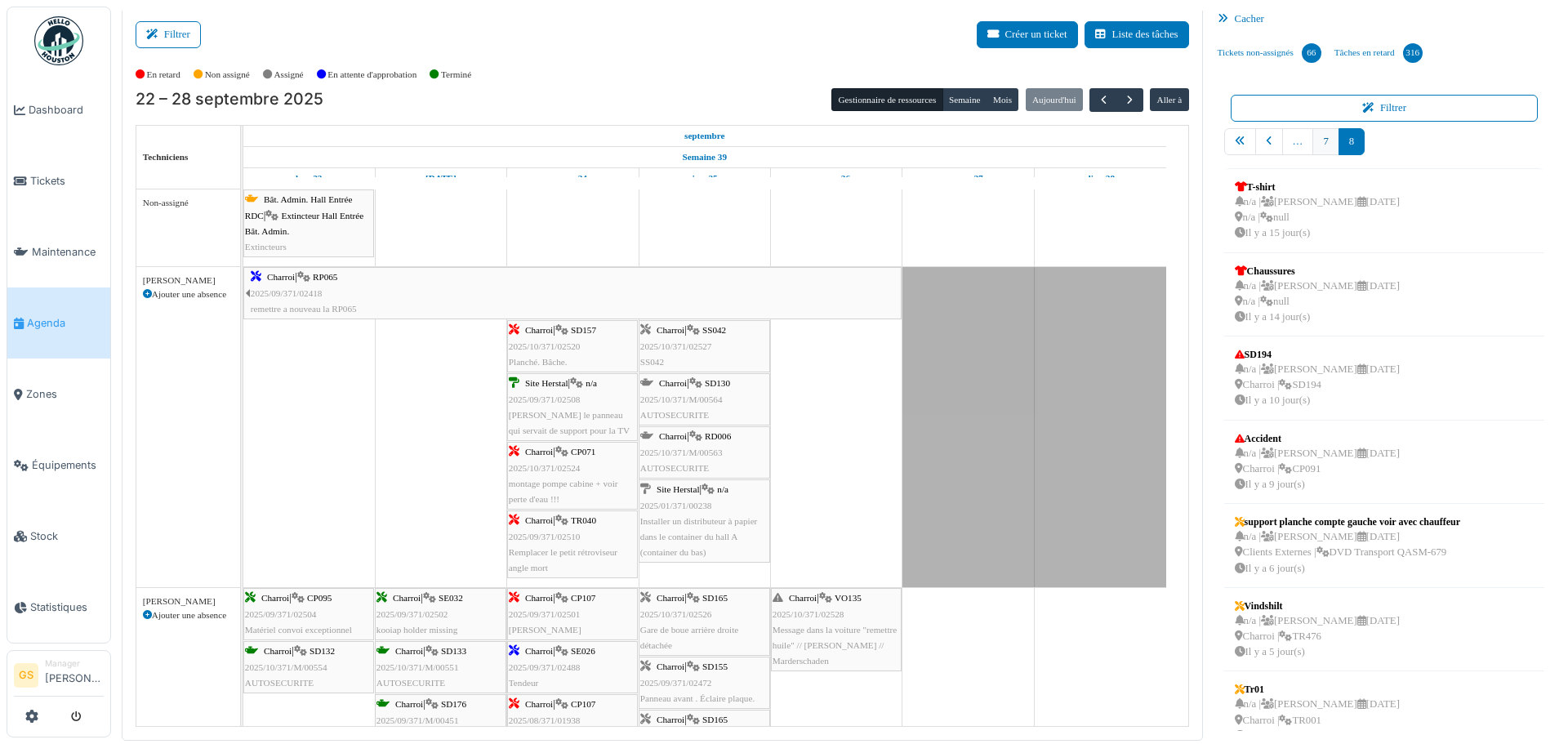
click at [1318, 141] on link "7" at bounding box center [1325, 141] width 26 height 27
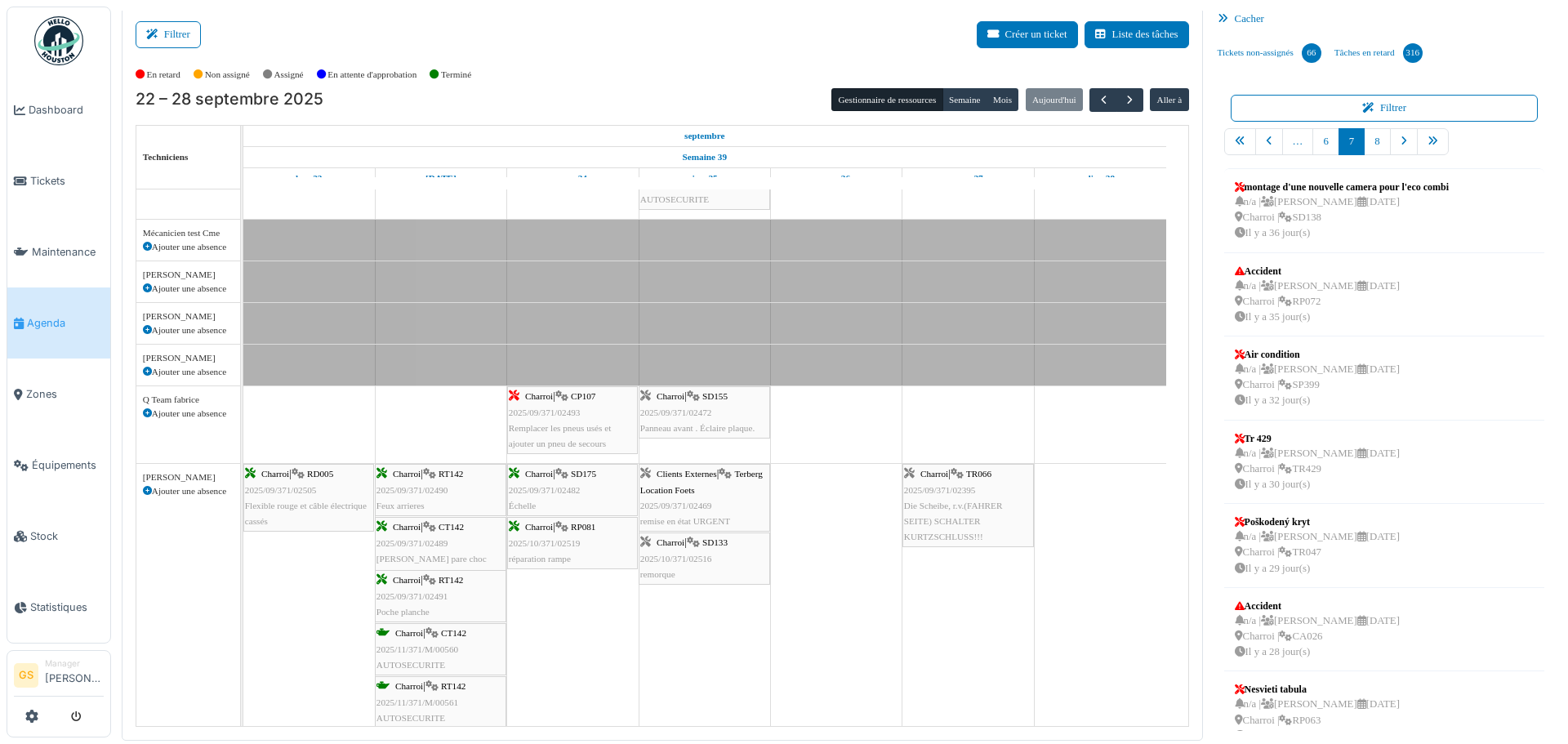
scroll to position [735, 0]
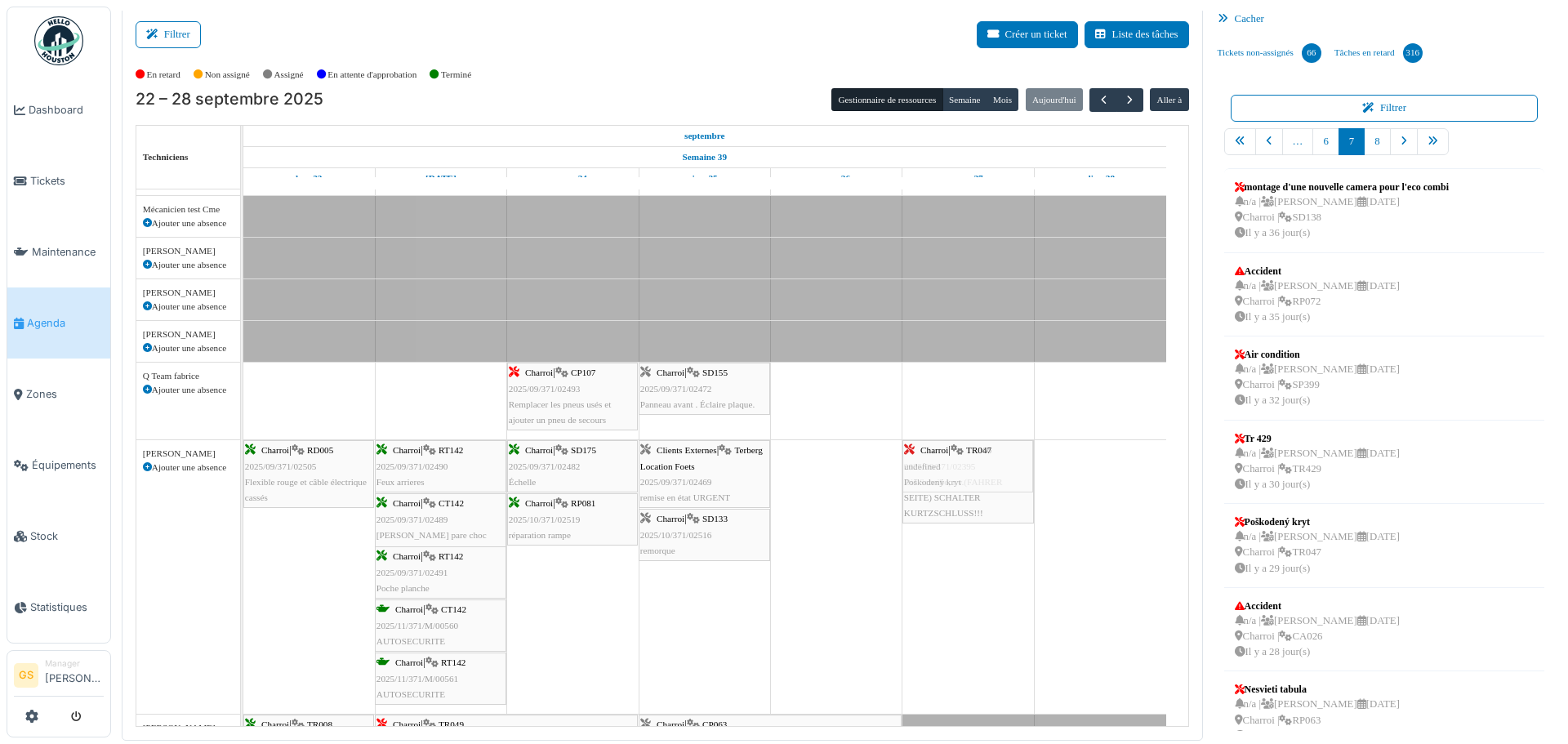
drag, startPoint x: 1322, startPoint y: 525, endPoint x: 975, endPoint y: 534, distance: 347.1
click at [975, 534] on div "Filtrer Créer un ticket Liste des tâches Afficher les tâches non assignées *** …" at bounding box center [840, 373] width 1451 height 733
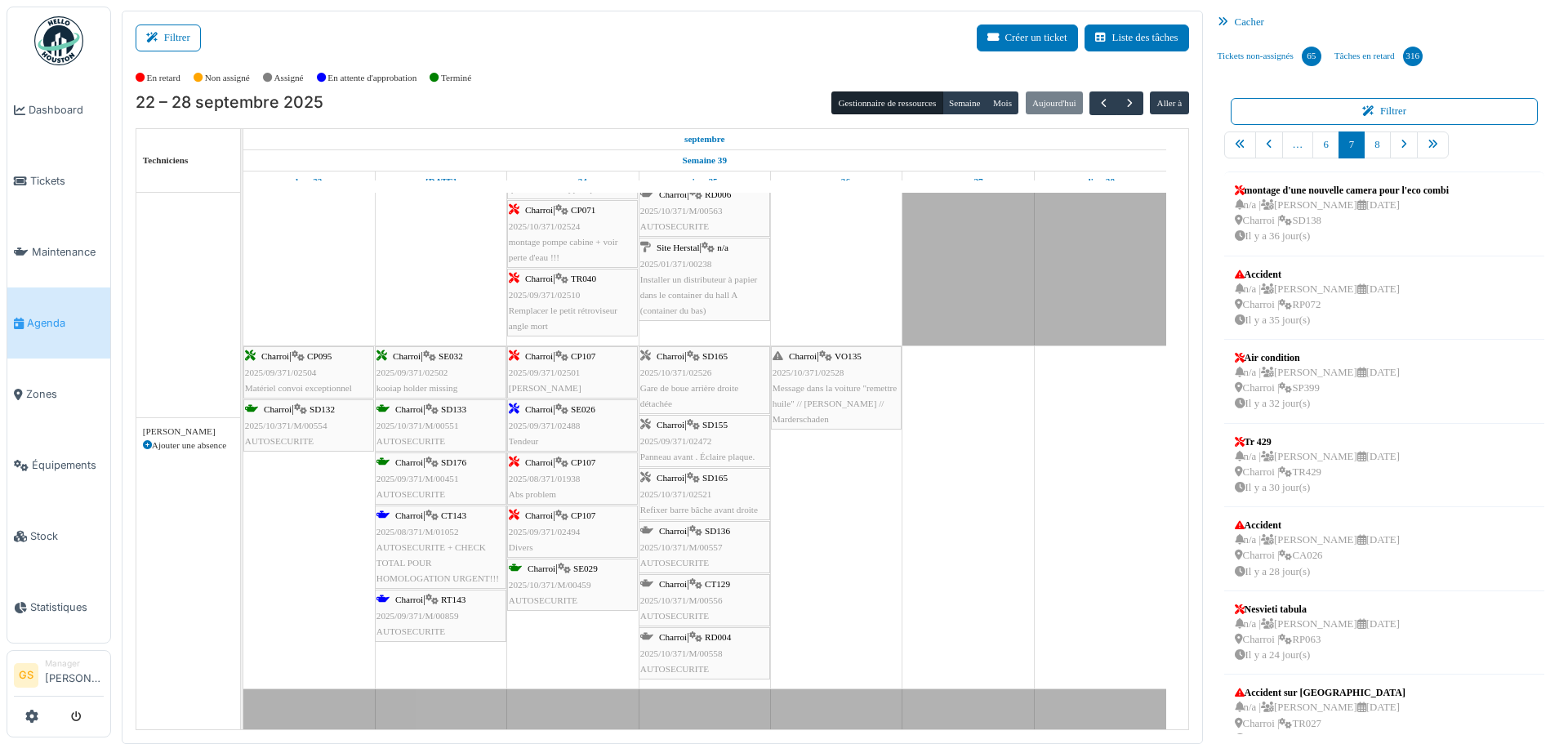
scroll to position [245, 0]
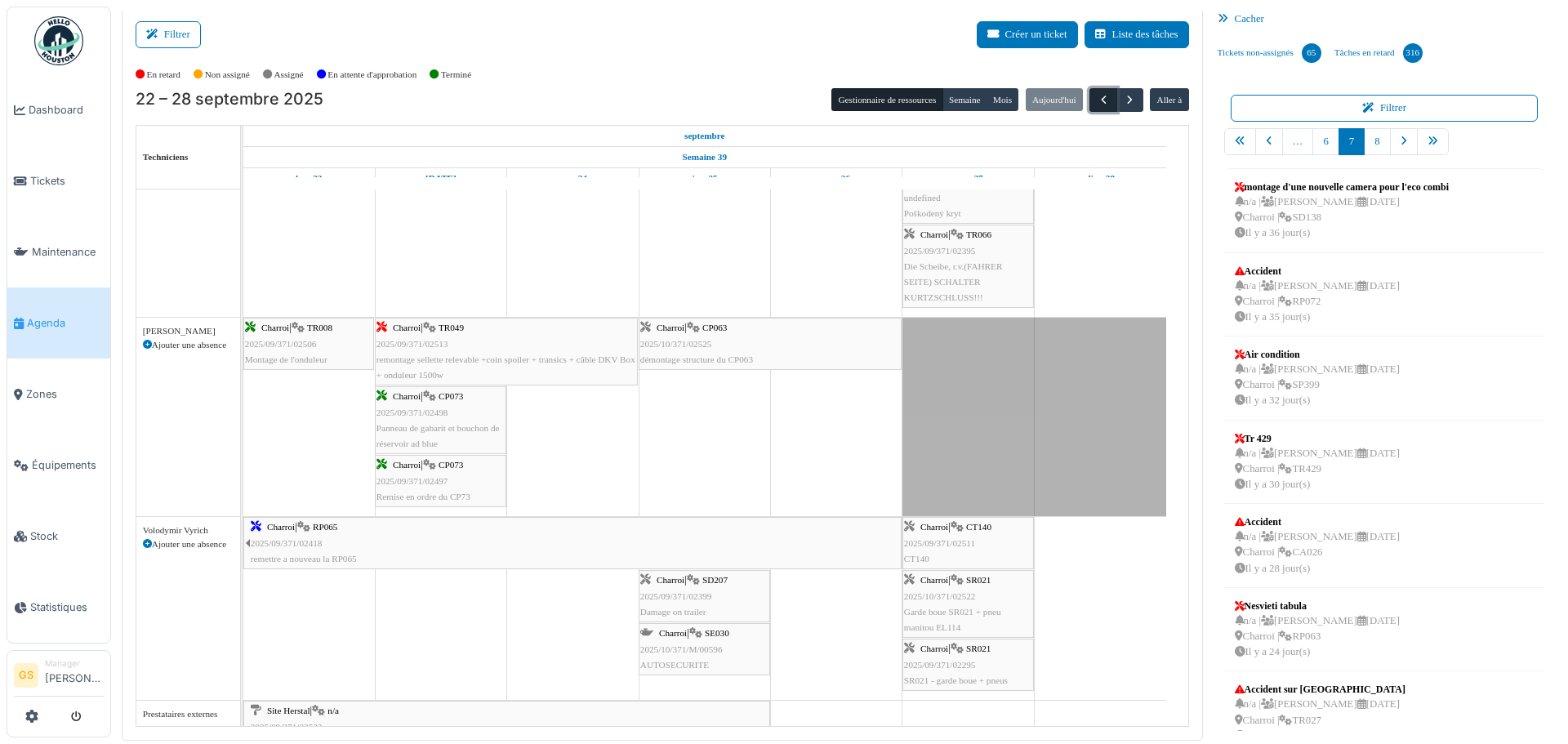
click at [1097, 104] on span "button" at bounding box center [1103, 99] width 14 height 14
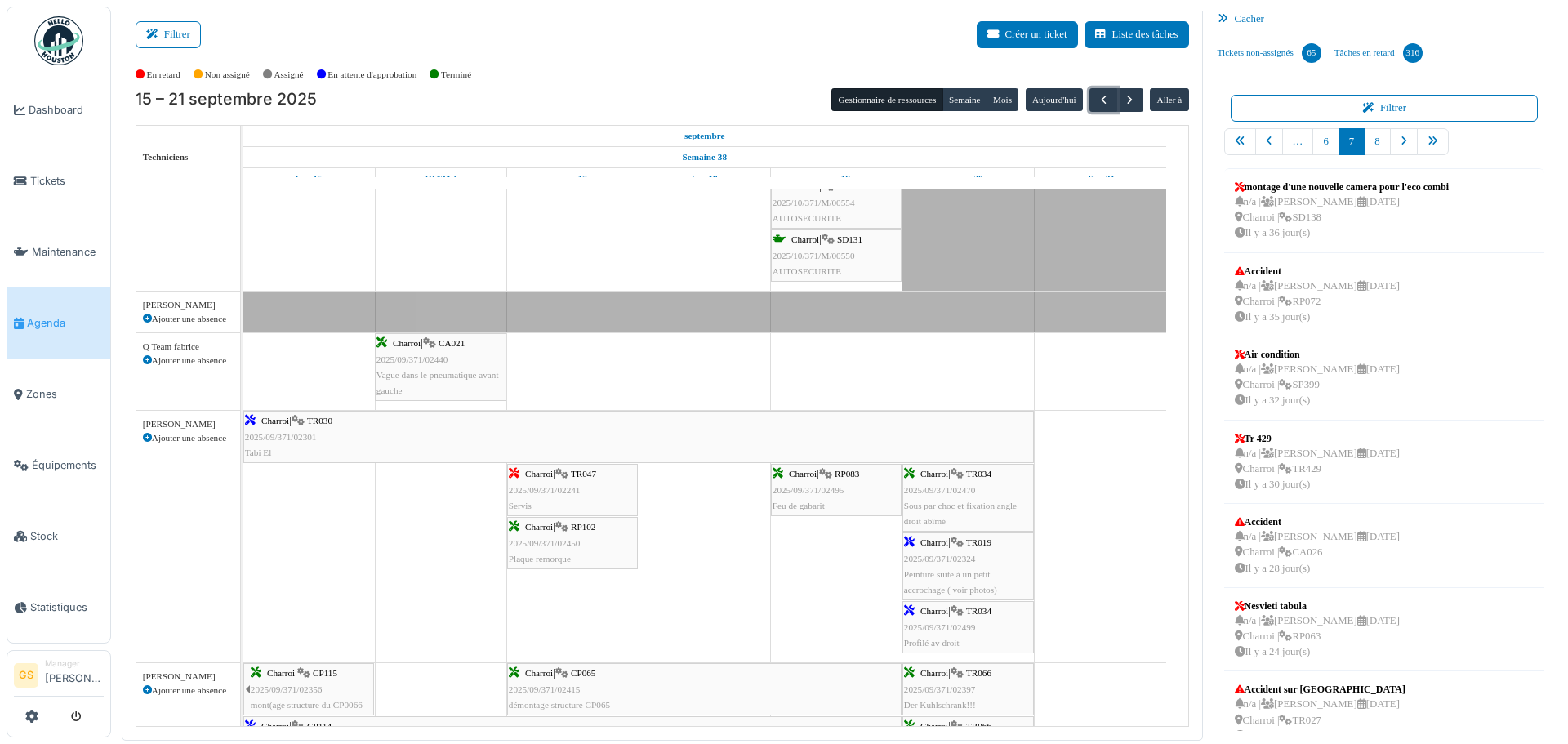
click at [552, 686] on span "2025/09/371/02415" at bounding box center [544, 689] width 72 height 10
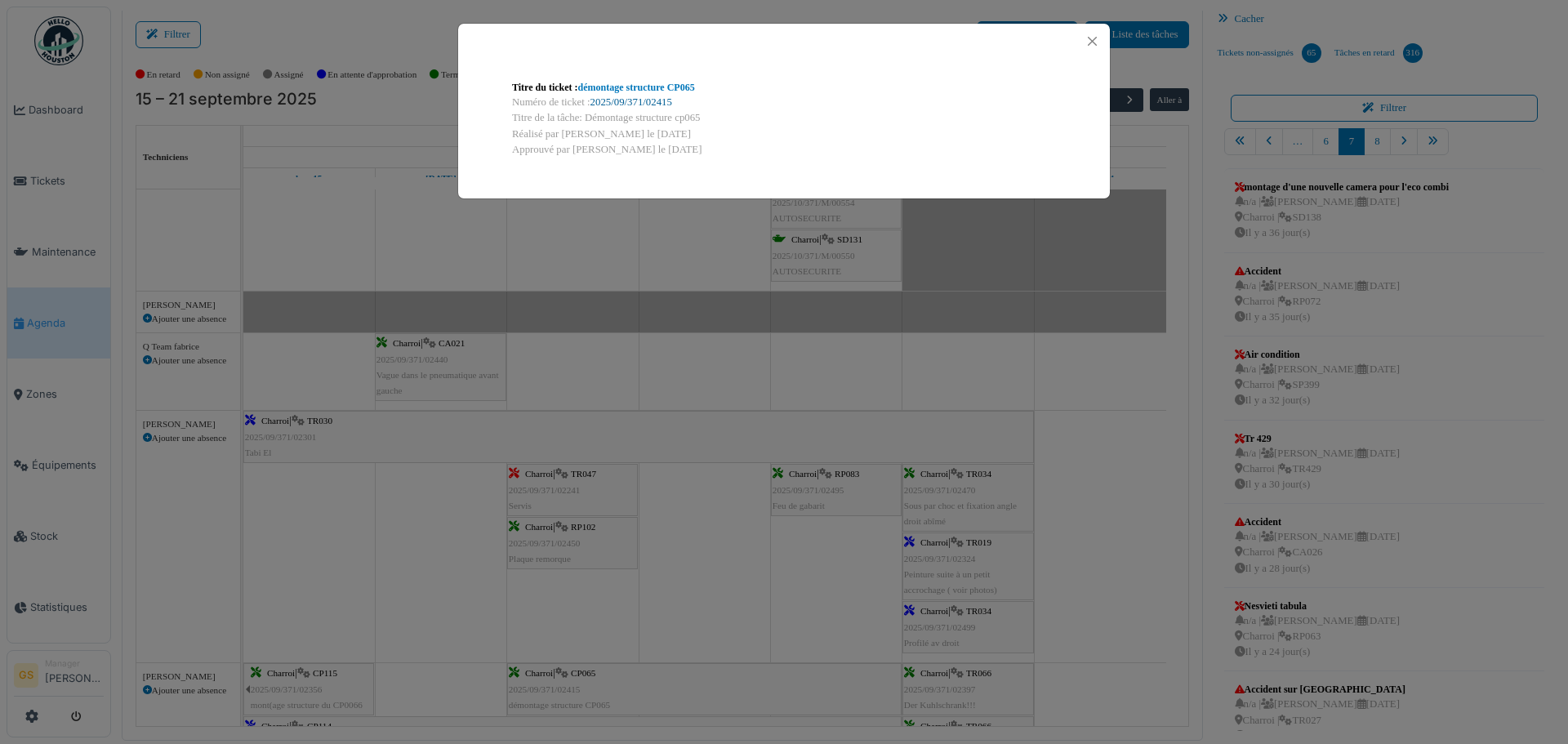
click at [618, 98] on link "2025/09/371/02415" at bounding box center [630, 102] width 82 height 11
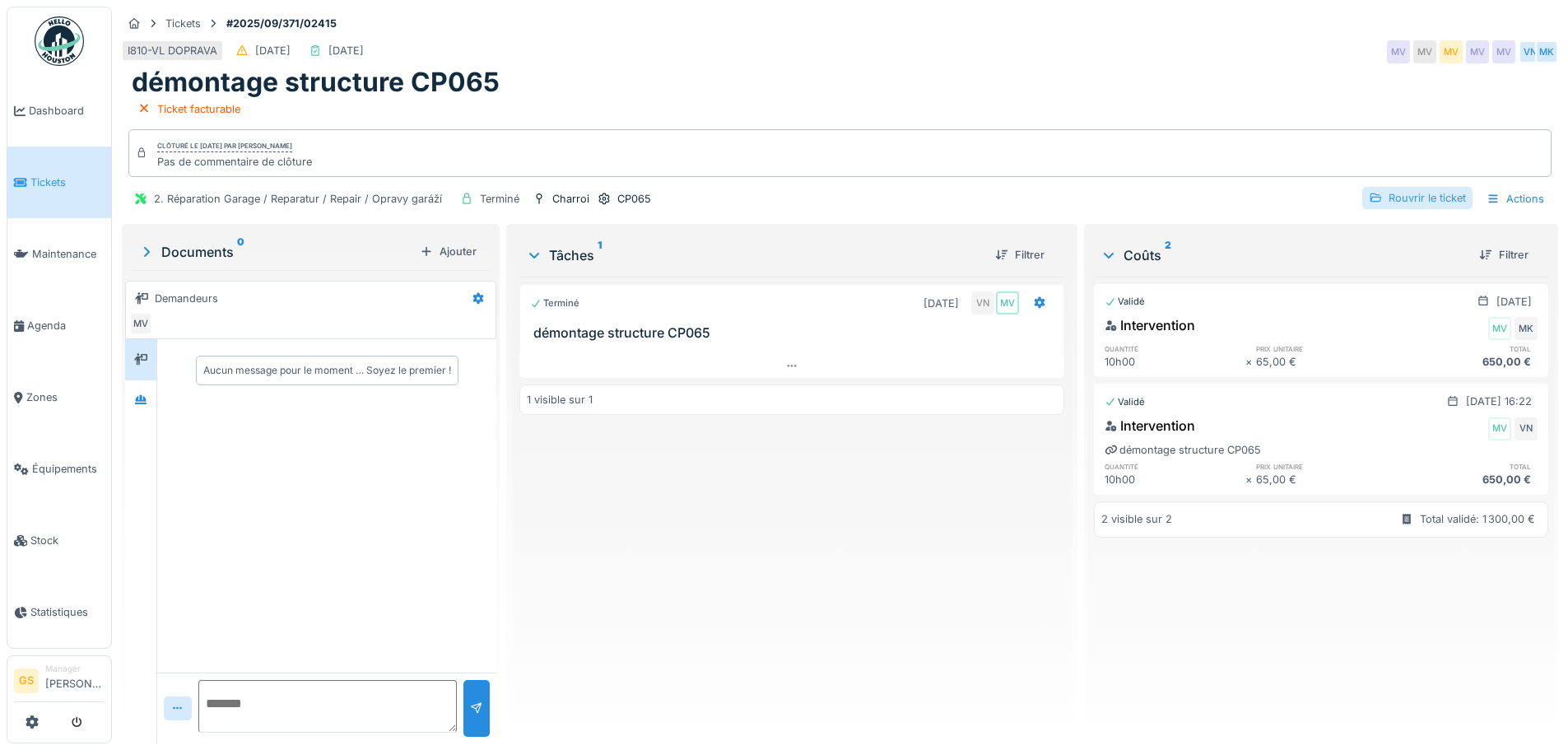
click at [1414, 195] on div "Rouvrir le ticket" at bounding box center [1417, 198] width 110 height 22
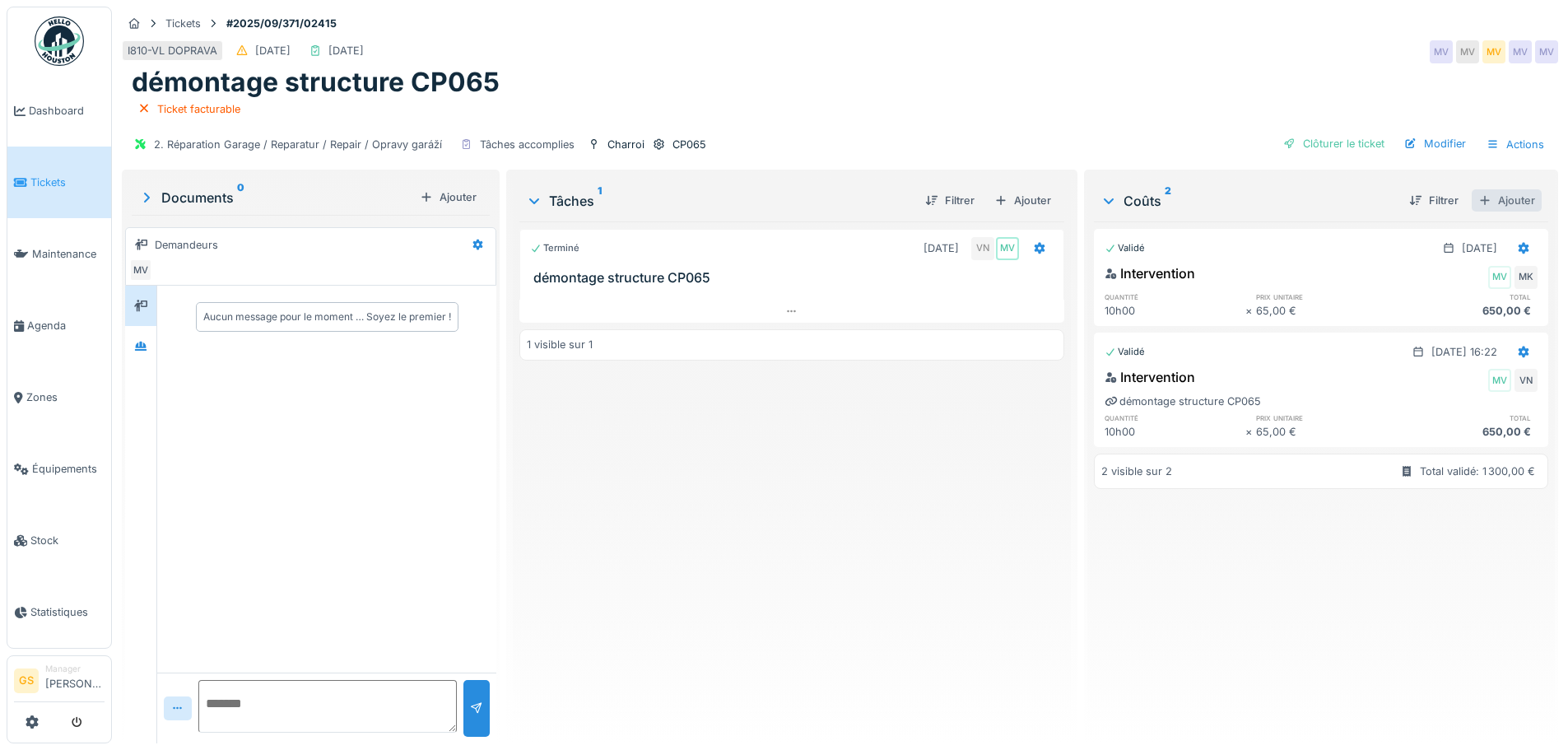
click at [1500, 201] on div "Ajouter" at bounding box center [1507, 201] width 70 height 22
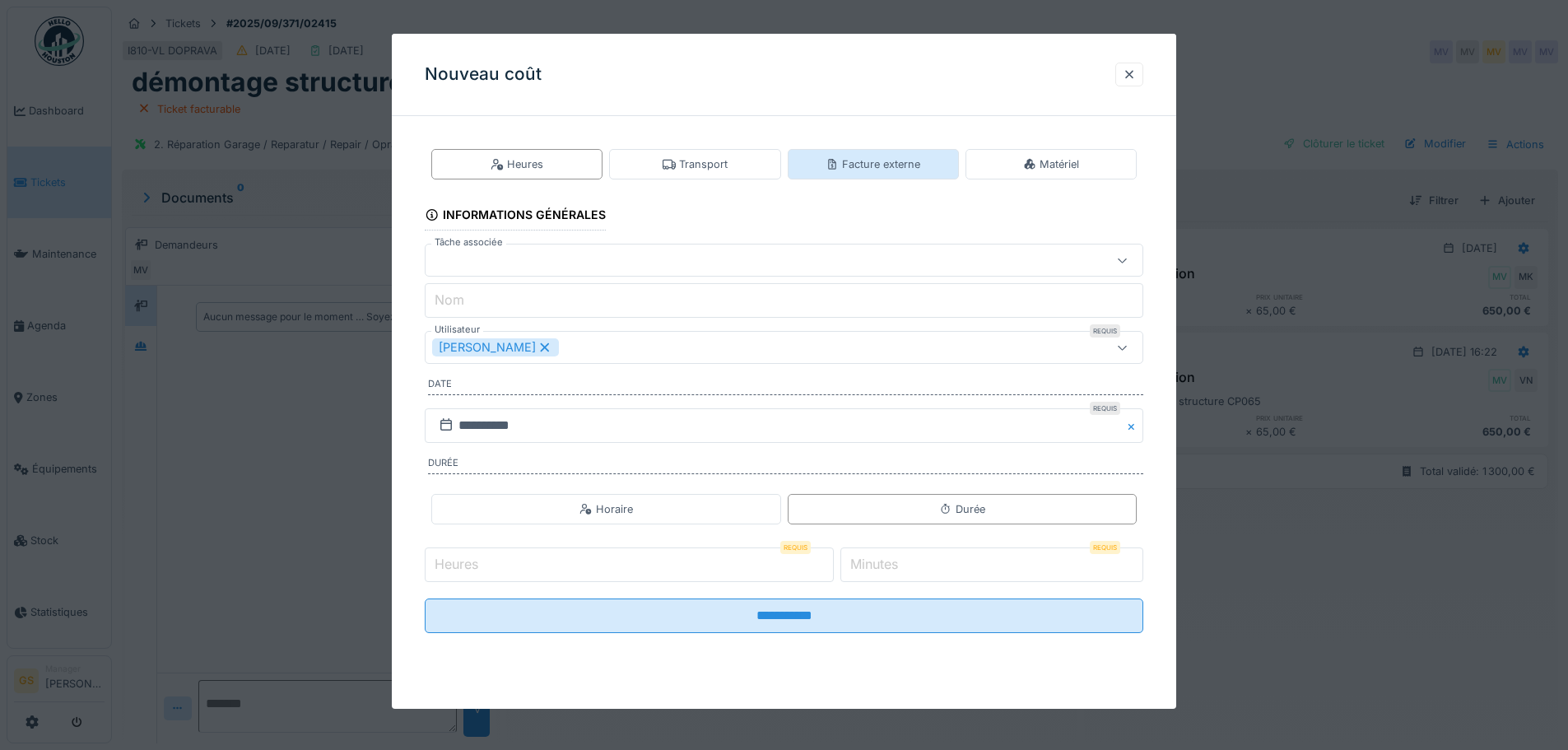
click at [870, 167] on div "Facture externe" at bounding box center [873, 164] width 94 height 16
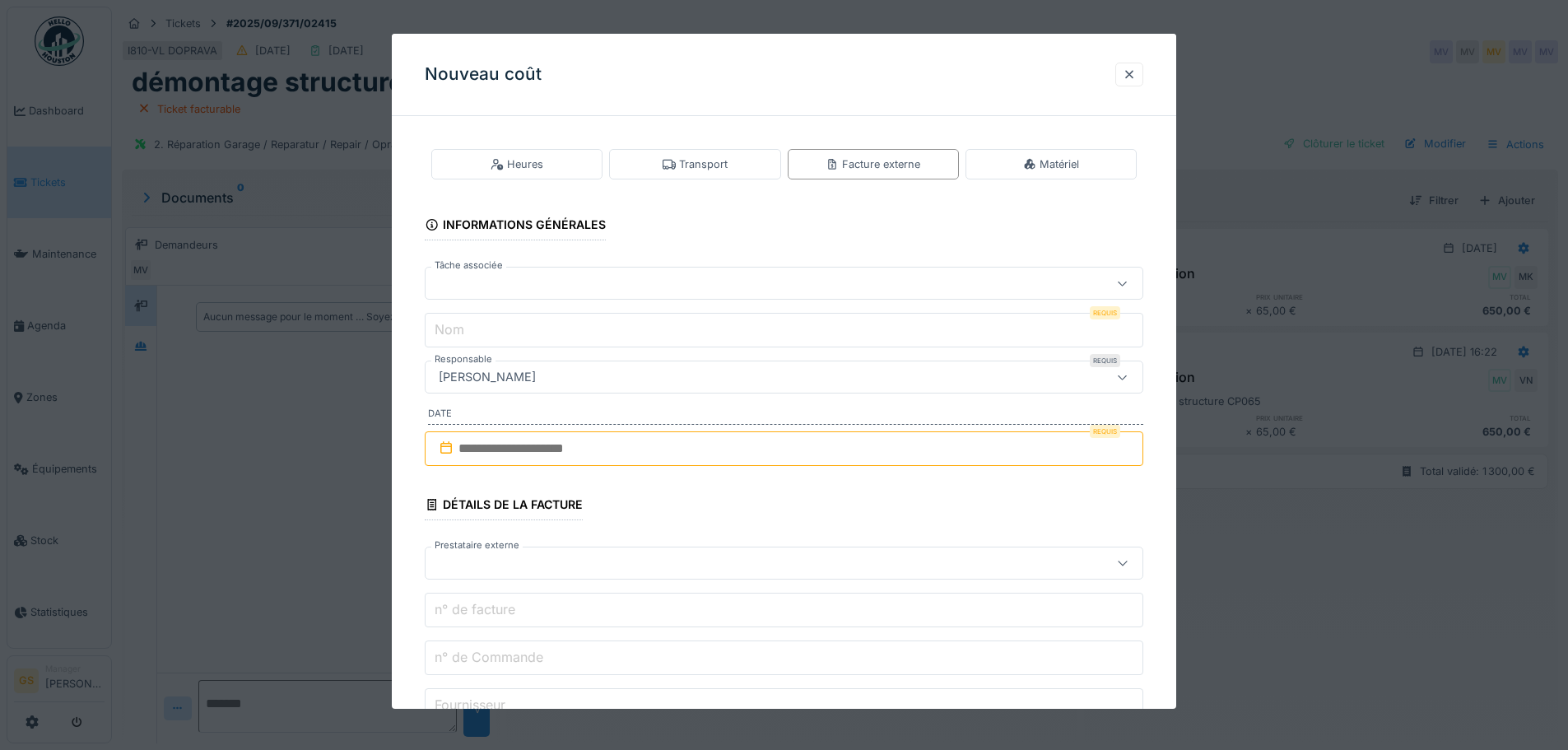
click at [530, 278] on div at bounding box center [742, 283] width 620 height 18
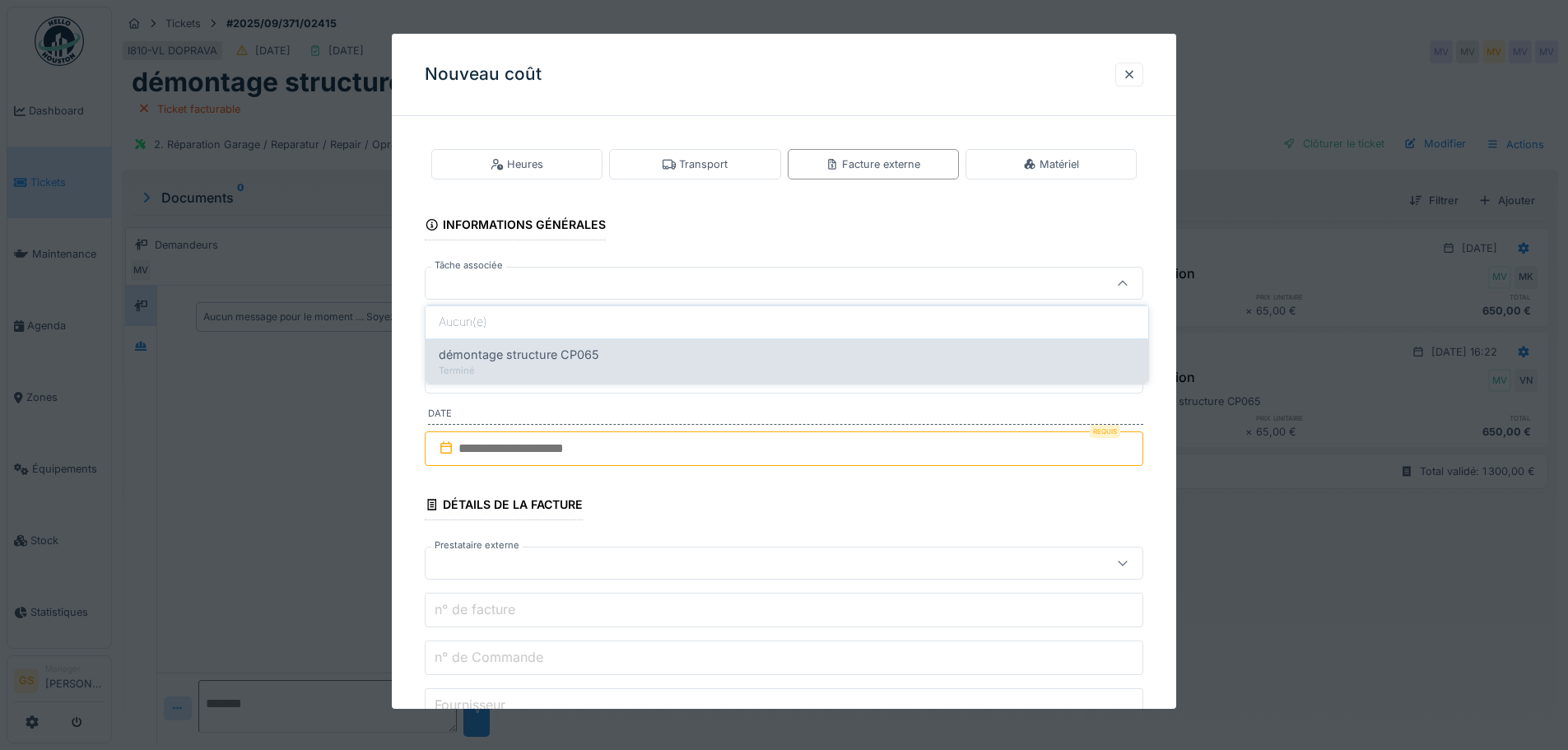
click at [546, 352] on span "démontage structure CP065" at bounding box center [519, 355] width 161 height 18
type input "******"
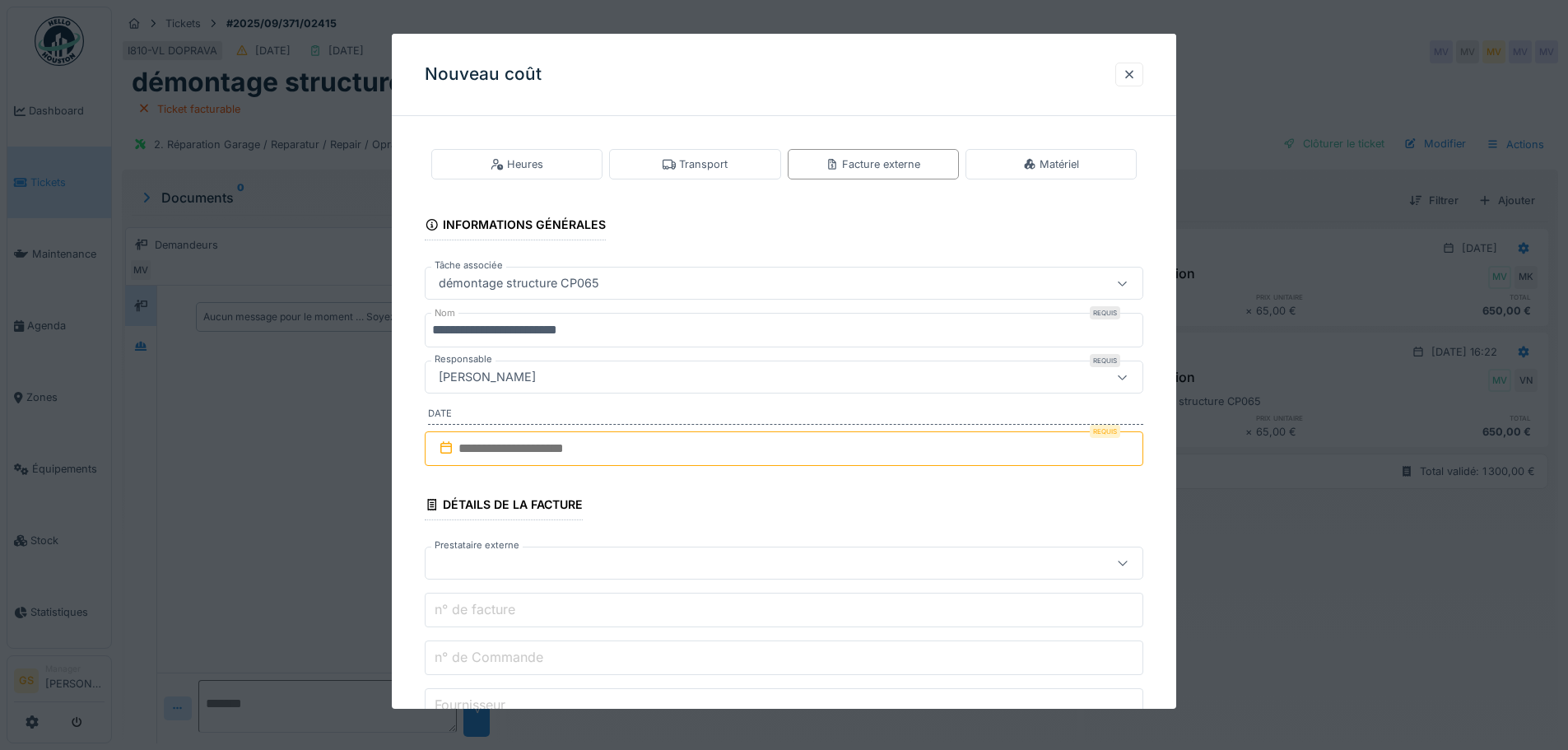
click at [628, 328] on input "**********" at bounding box center [784, 329] width 719 height 34
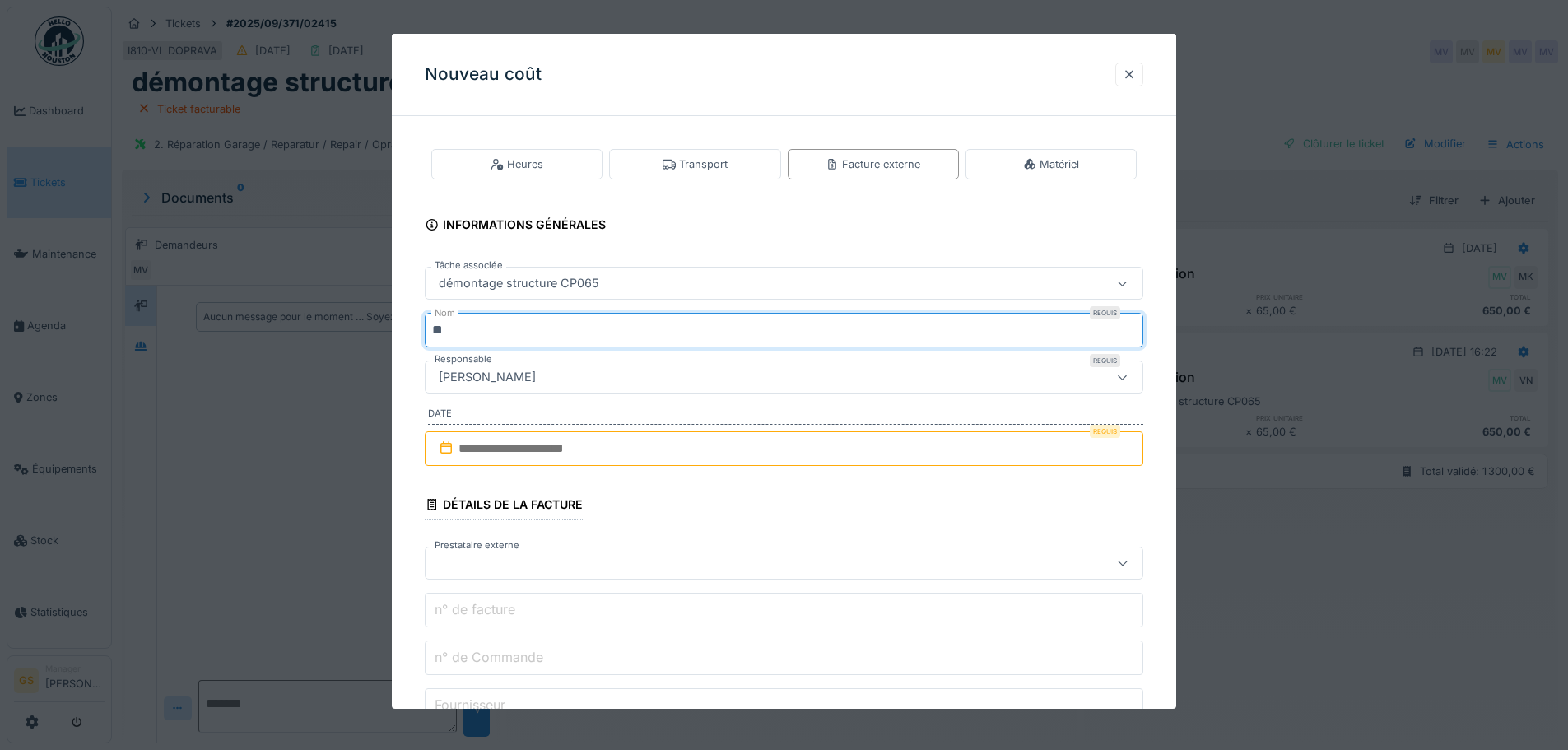
type input "*"
type input "***"
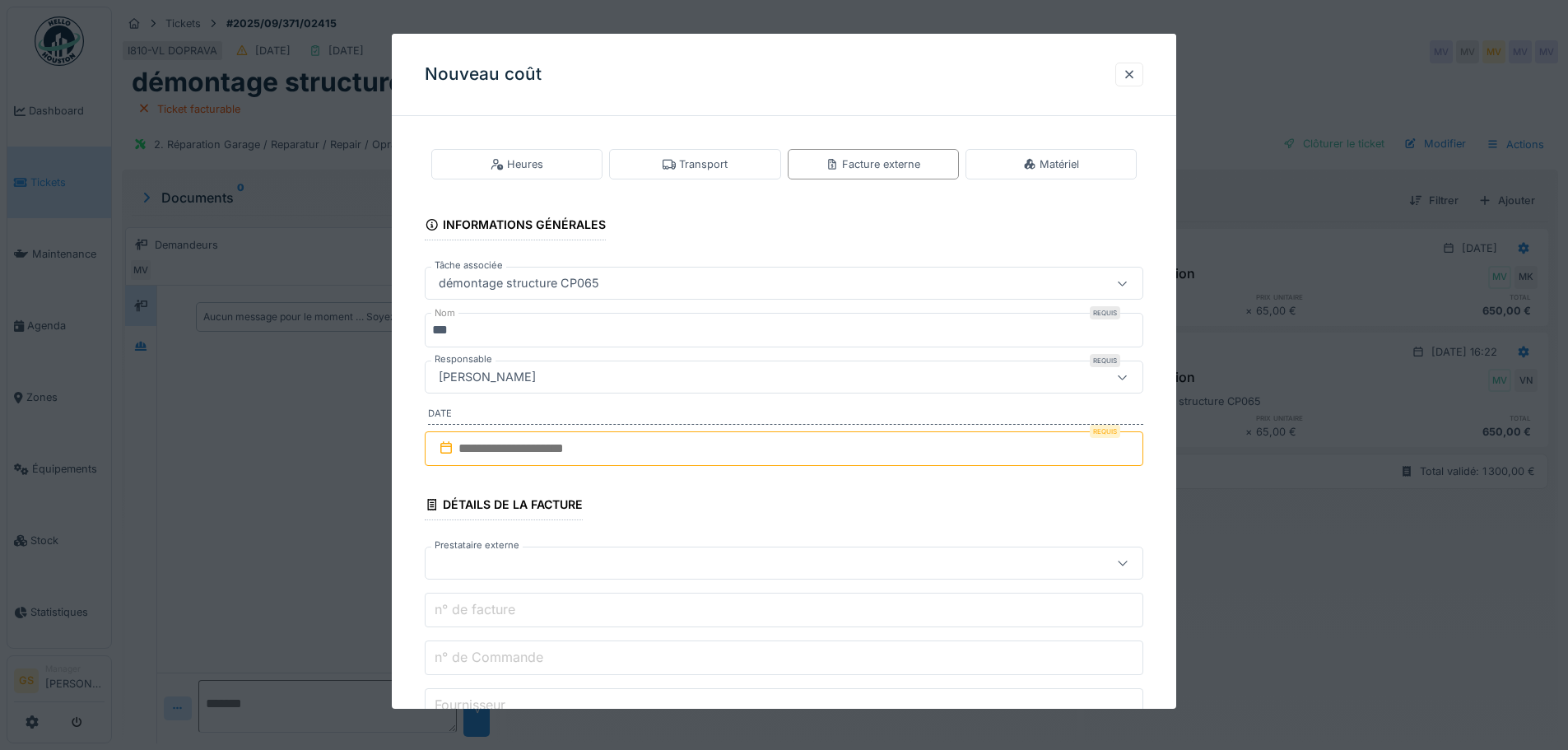
click at [450, 450] on icon at bounding box center [446, 448] width 17 height 13
click at [484, 445] on input "text" at bounding box center [784, 448] width 719 height 34
click at [759, 609] on div "17" at bounding box center [760, 609] width 22 height 22
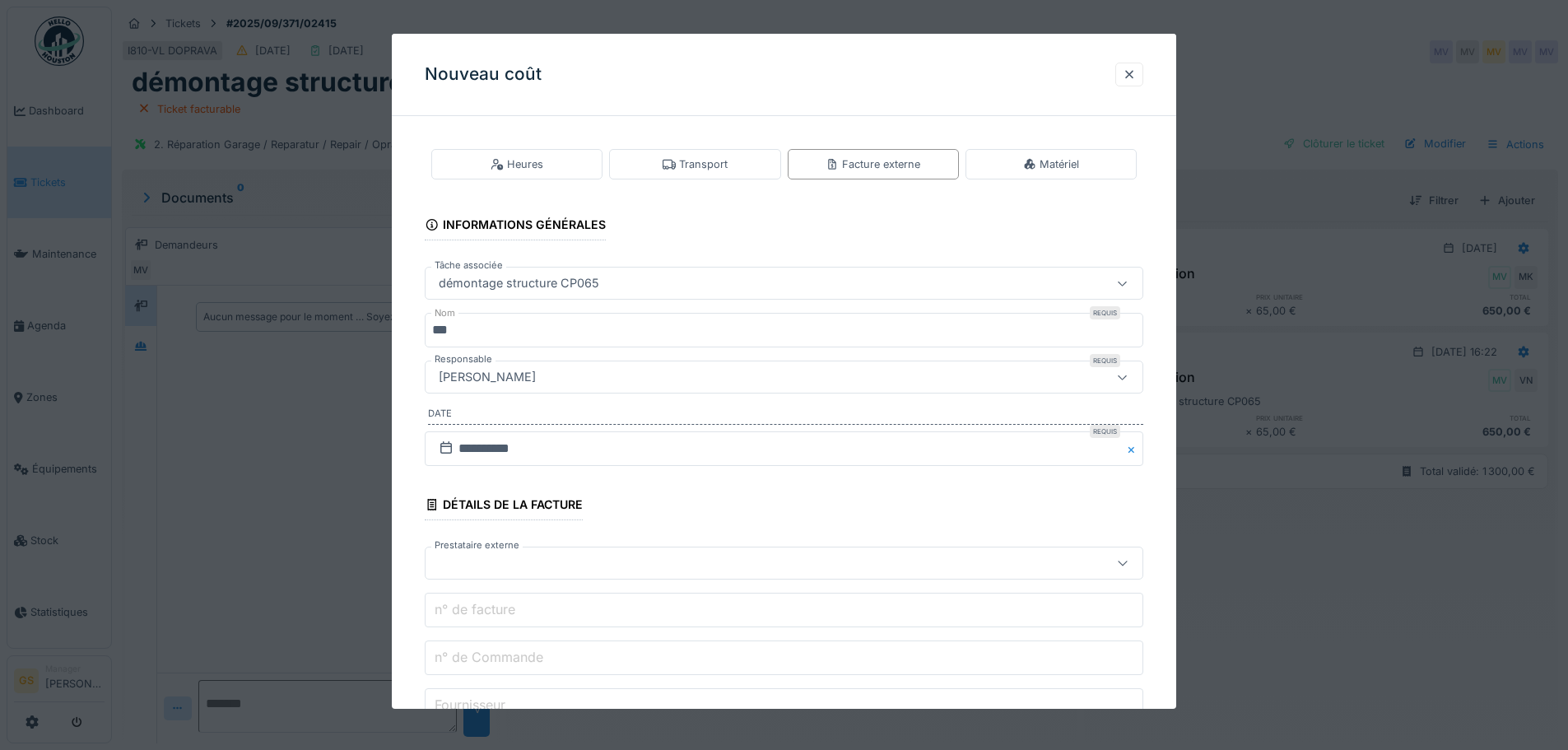
click at [451, 560] on div at bounding box center [742, 563] width 620 height 18
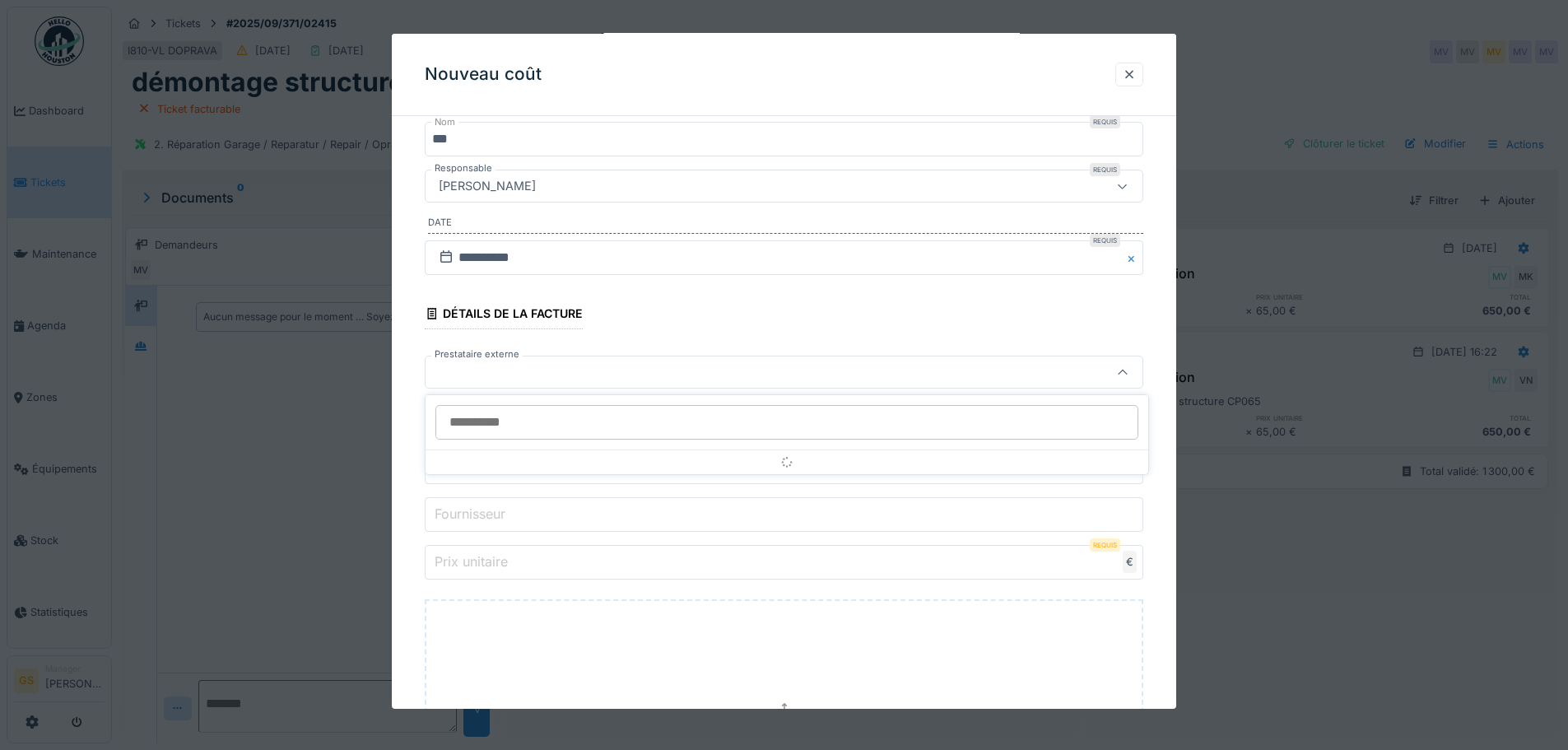
scroll to position [191, 0]
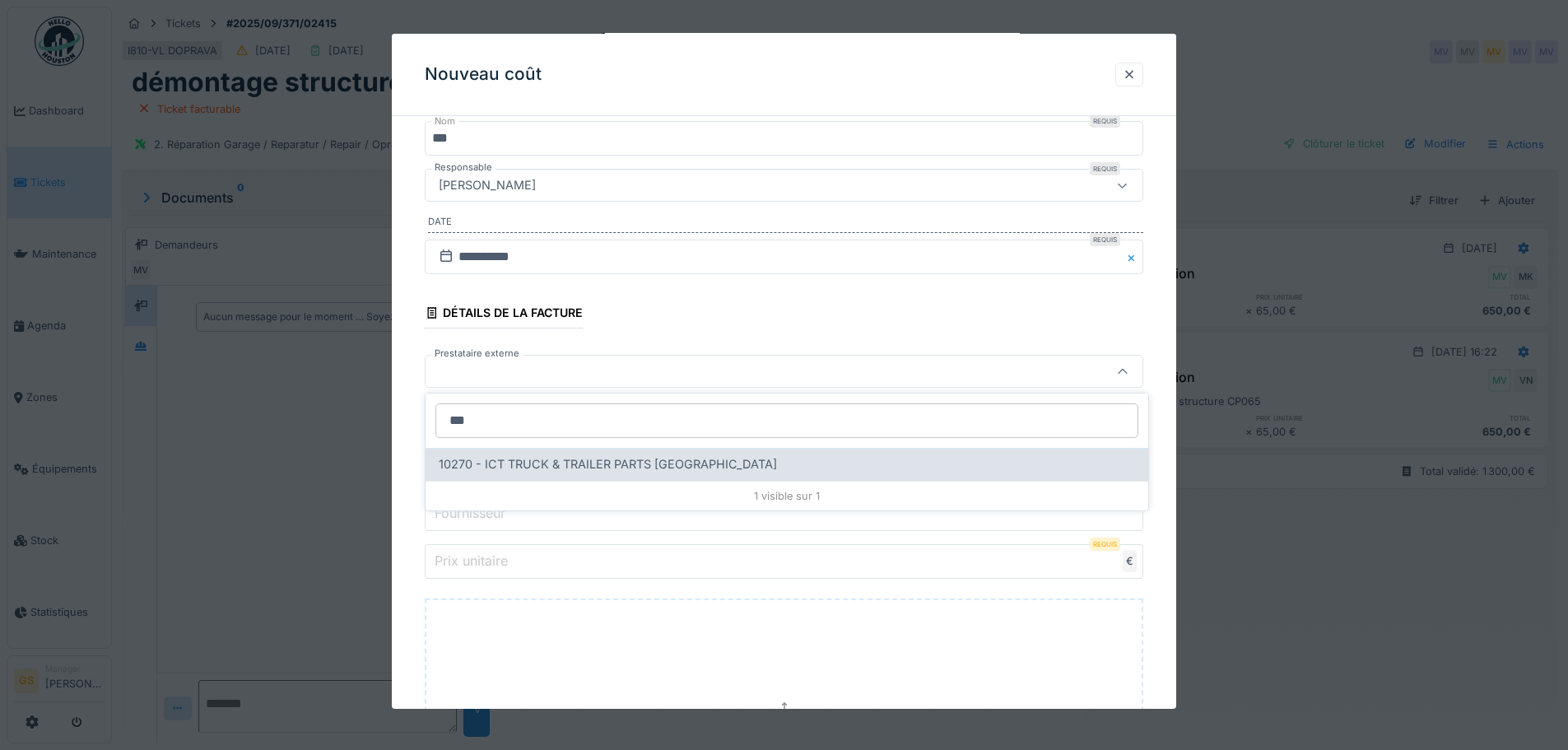
type input "***"
click at [553, 461] on span "10270 - ICT TRUCK & TRAILER PARTS [GEOGRAPHIC_DATA]" at bounding box center [608, 464] width 339 height 18
type input "*****"
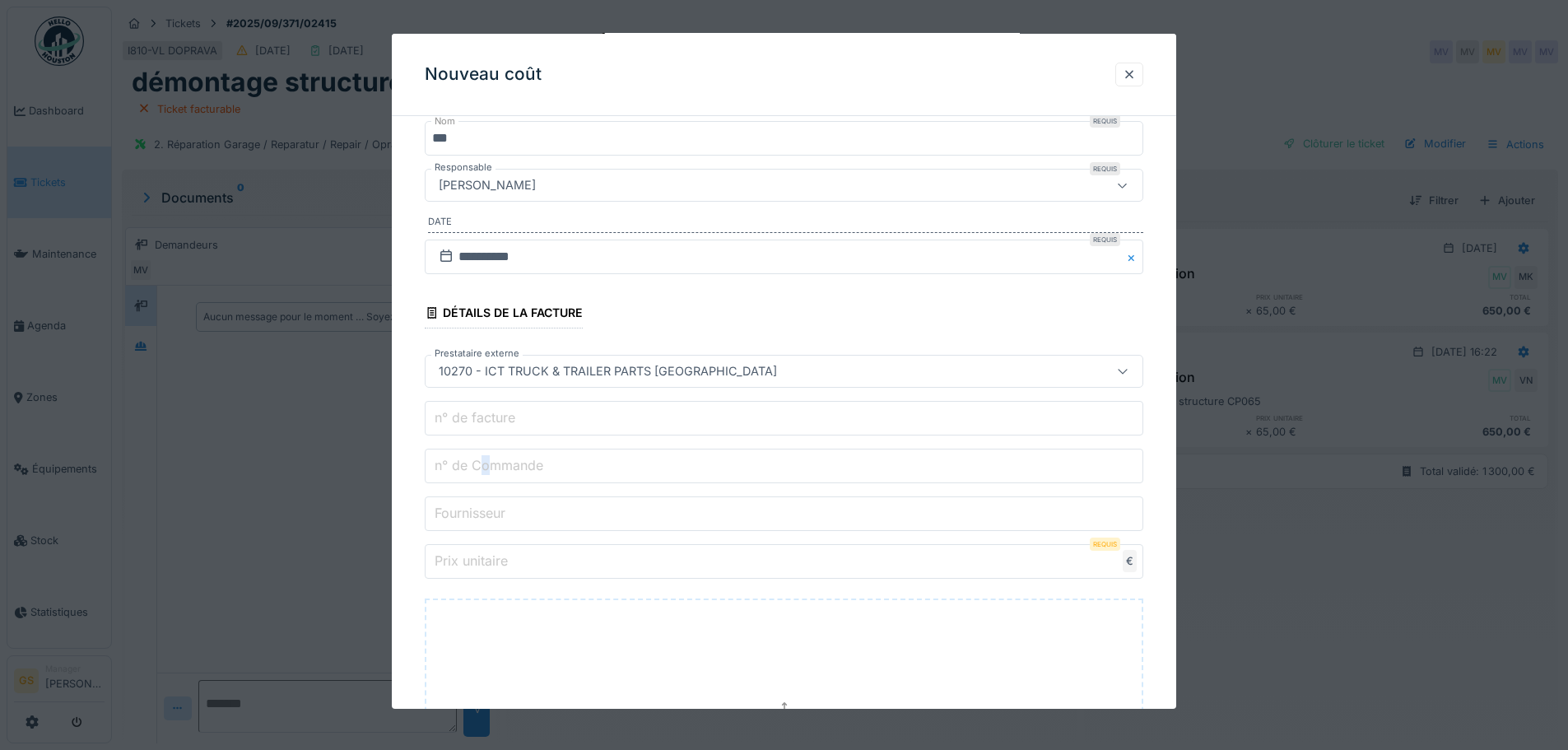
click at [489, 460] on label "n° de Commande" at bounding box center [488, 464] width 116 height 19
click at [489, 460] on input "n° de Commande" at bounding box center [784, 465] width 719 height 34
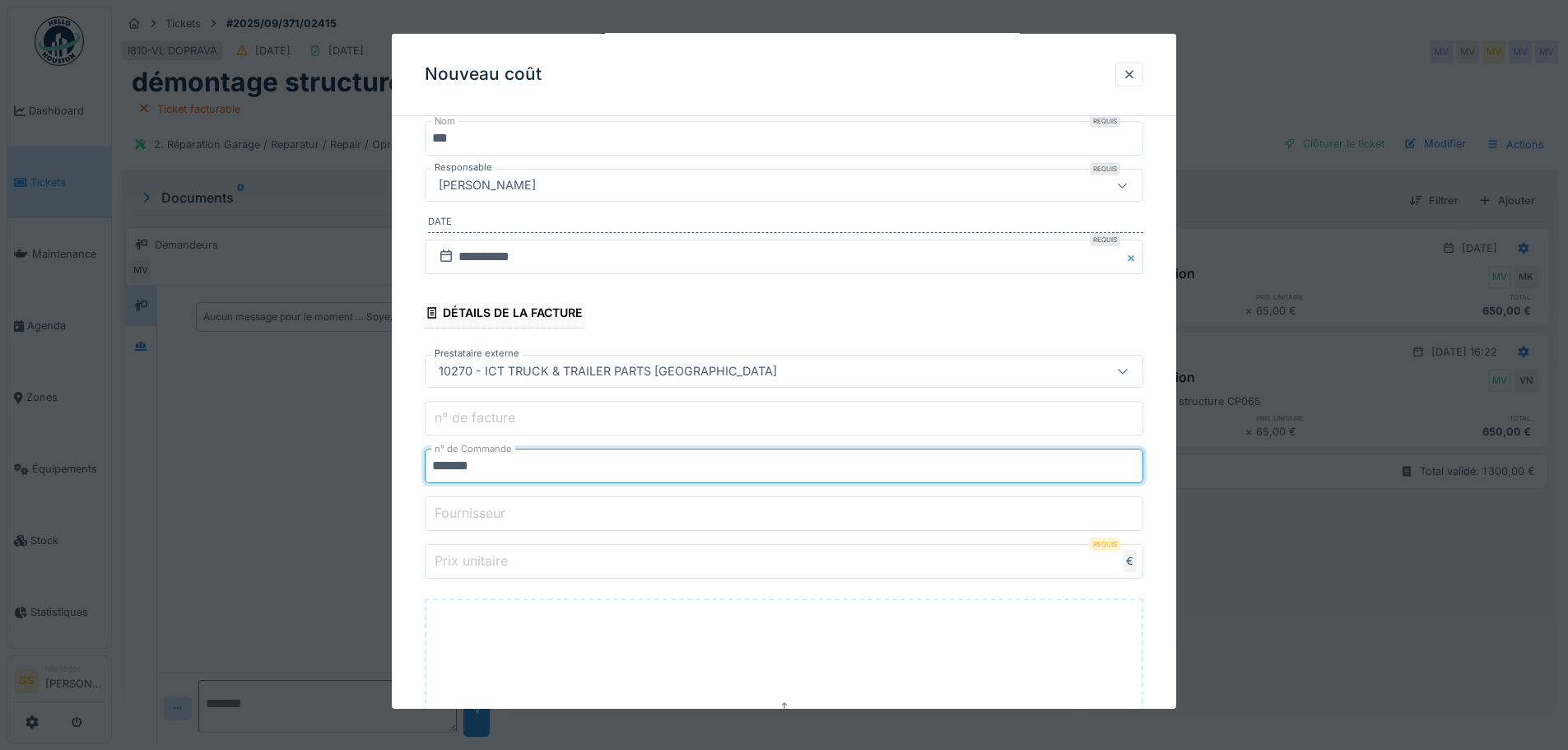
type input "*******"
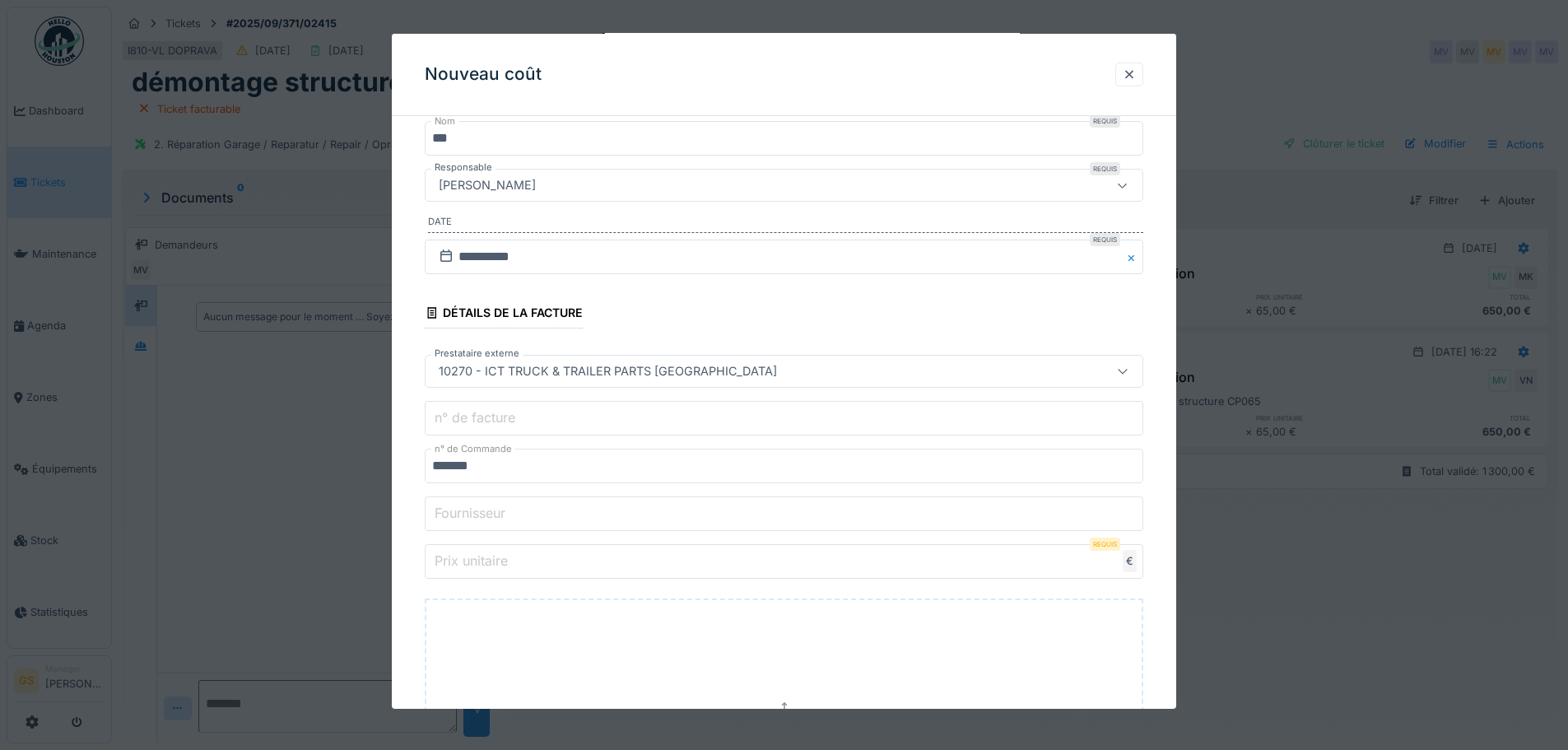
click at [454, 557] on label "Prix unitaire" at bounding box center [471, 559] width 80 height 19
click at [454, 557] on input "Prix unitaire" at bounding box center [784, 560] width 719 height 34
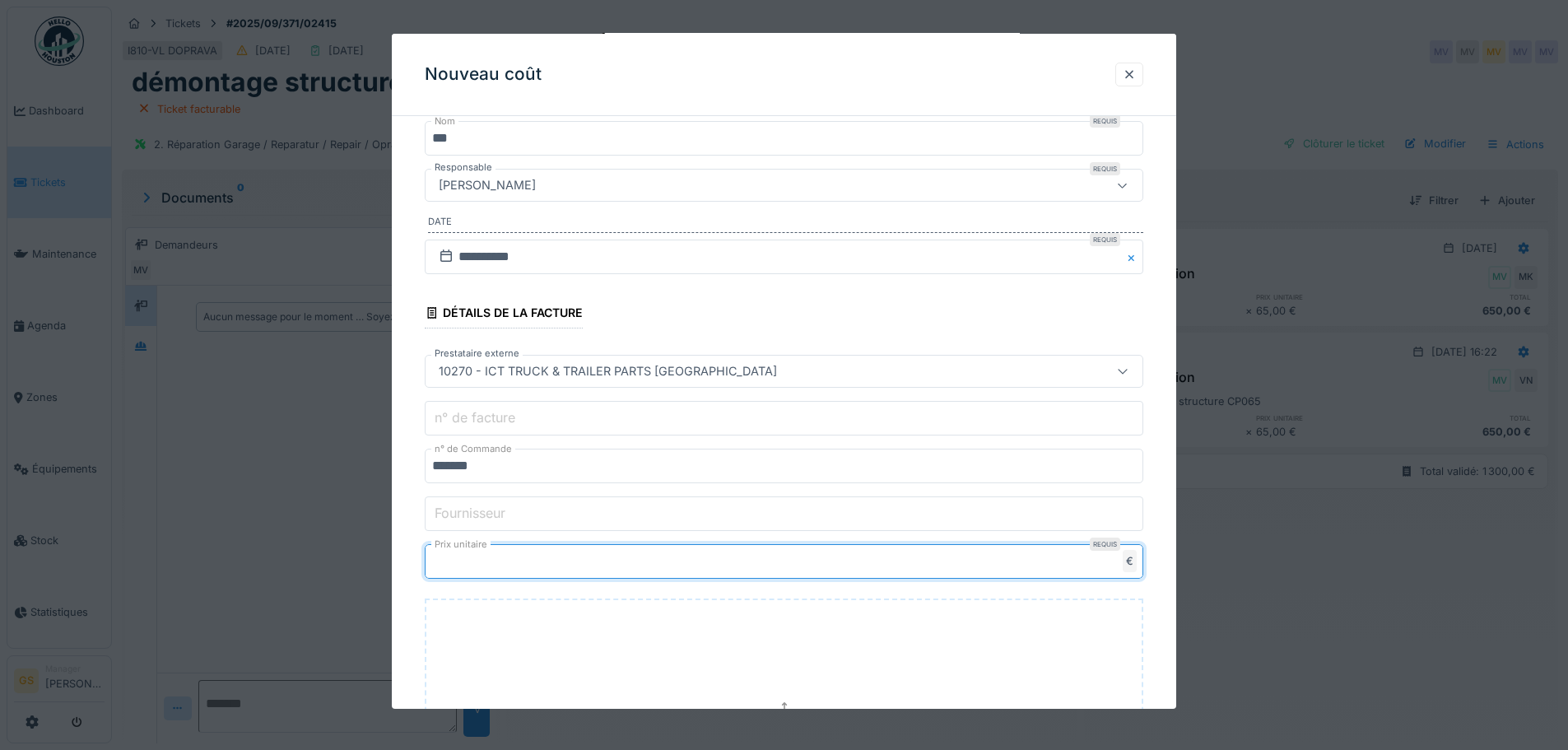
type input "*****"
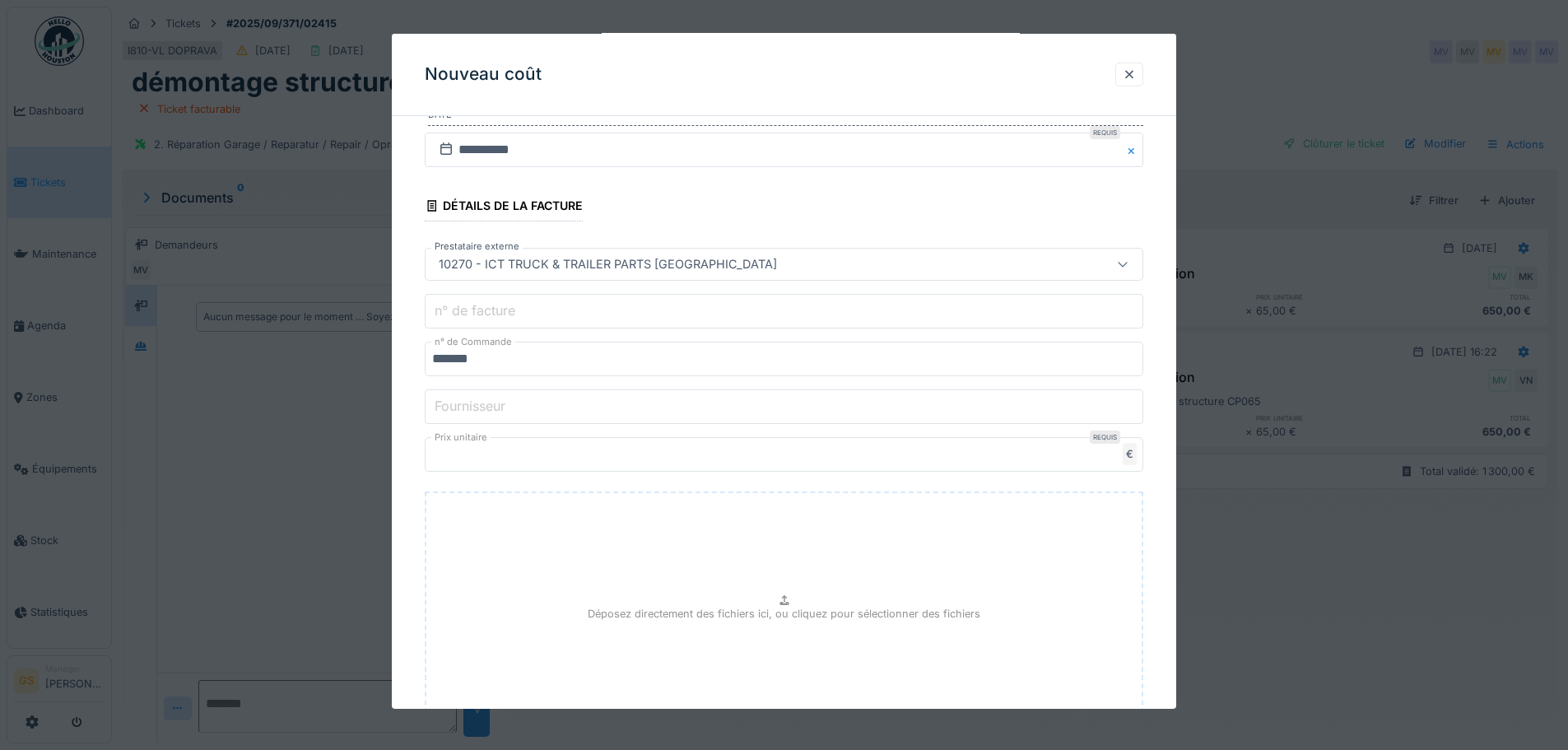
scroll to position [436, 0]
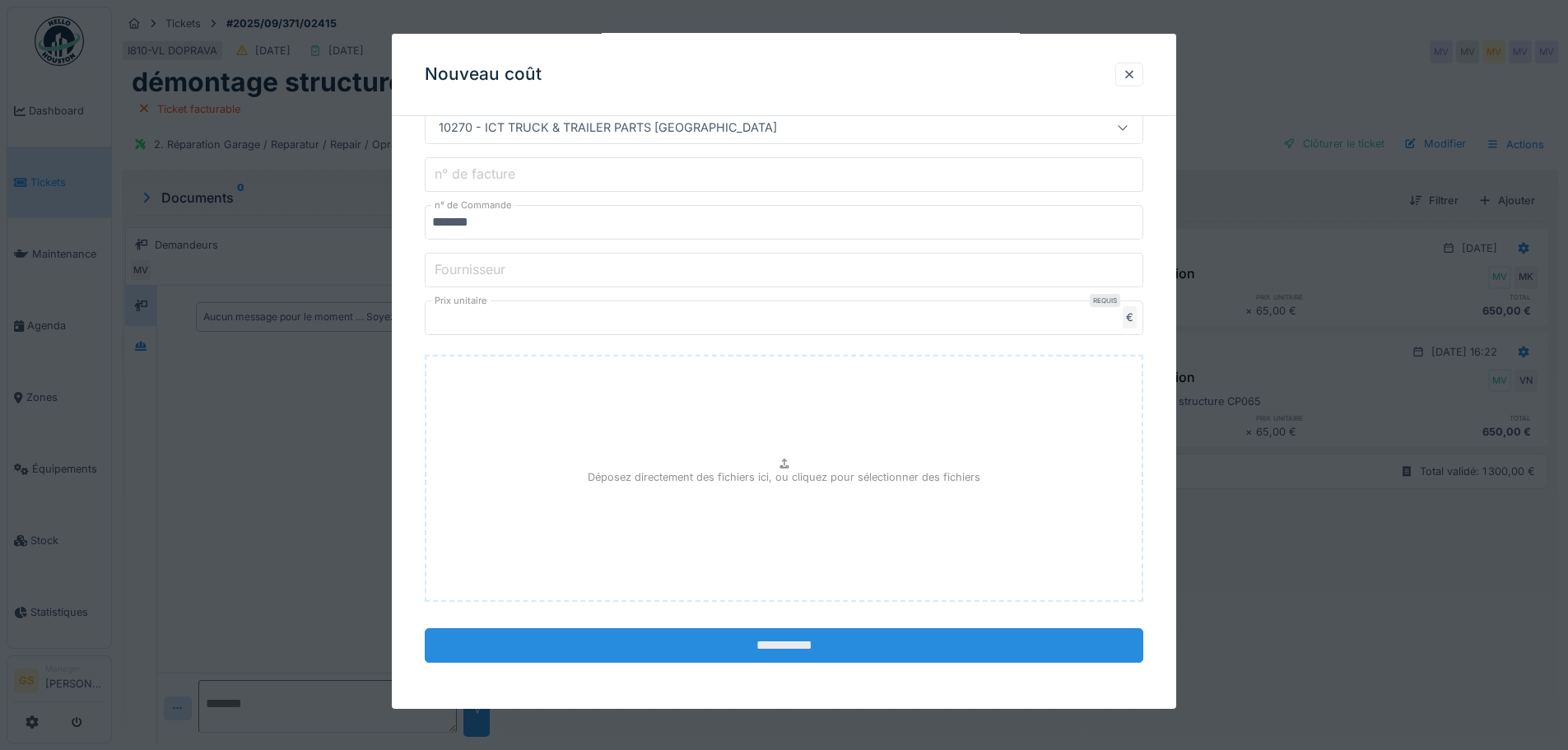
click at [833, 645] on input "**********" at bounding box center [784, 645] width 719 height 34
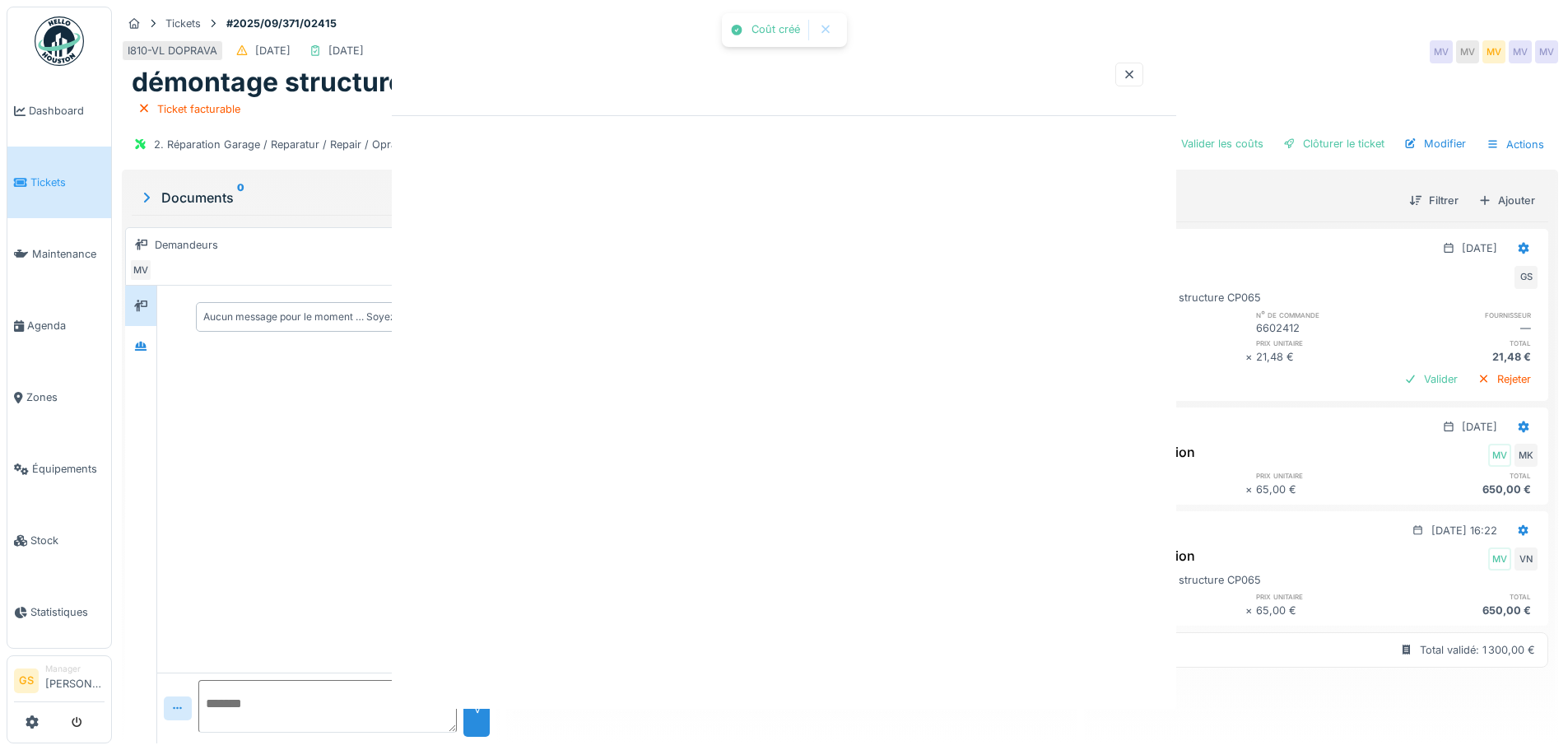
scroll to position [0, 0]
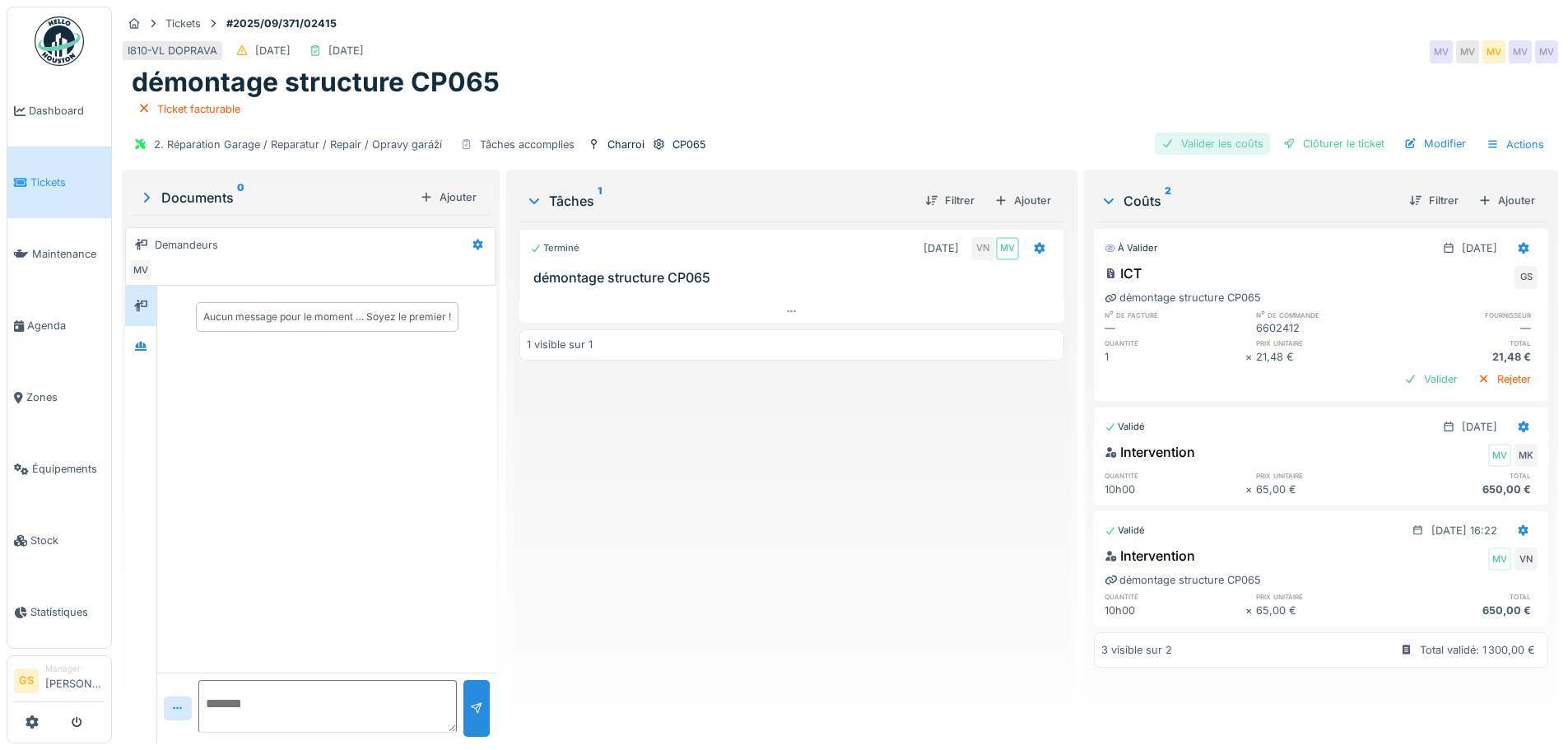
click at [1216, 142] on div "Valider les coûts" at bounding box center [1213, 143] width 116 height 22
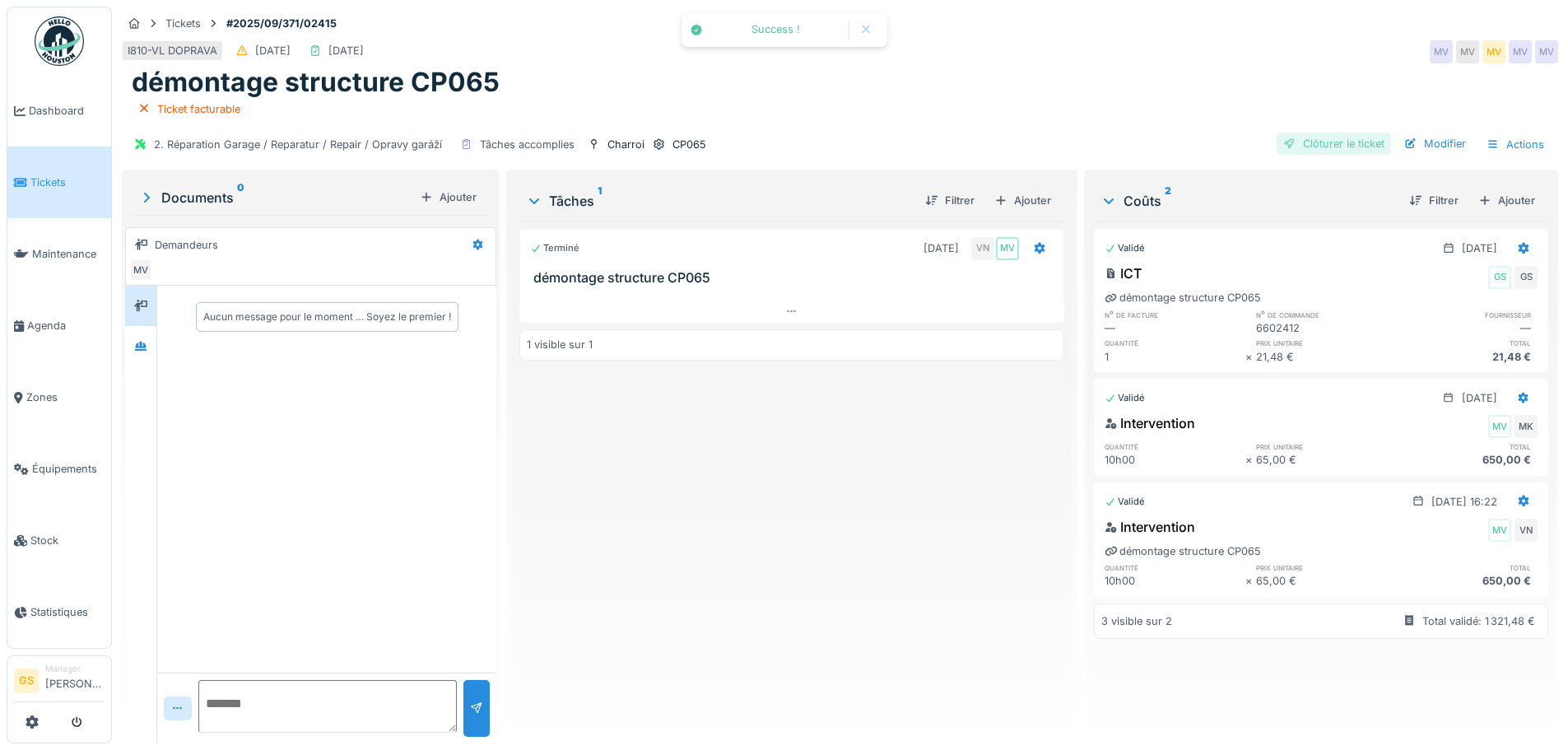
click at [1298, 145] on div "Clôturer le ticket" at bounding box center [1334, 143] width 115 height 22
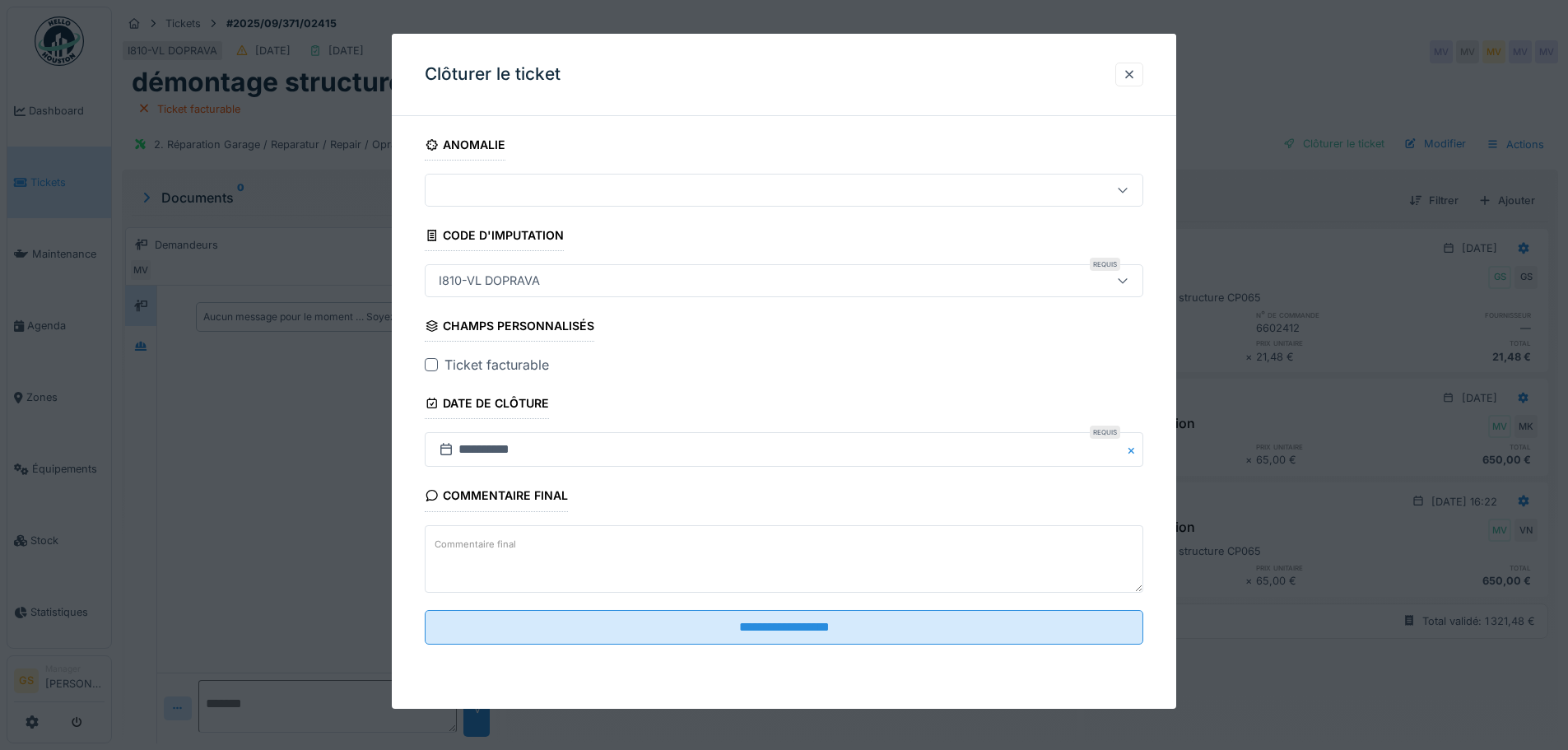
click at [437, 363] on div at bounding box center [431, 364] width 13 height 13
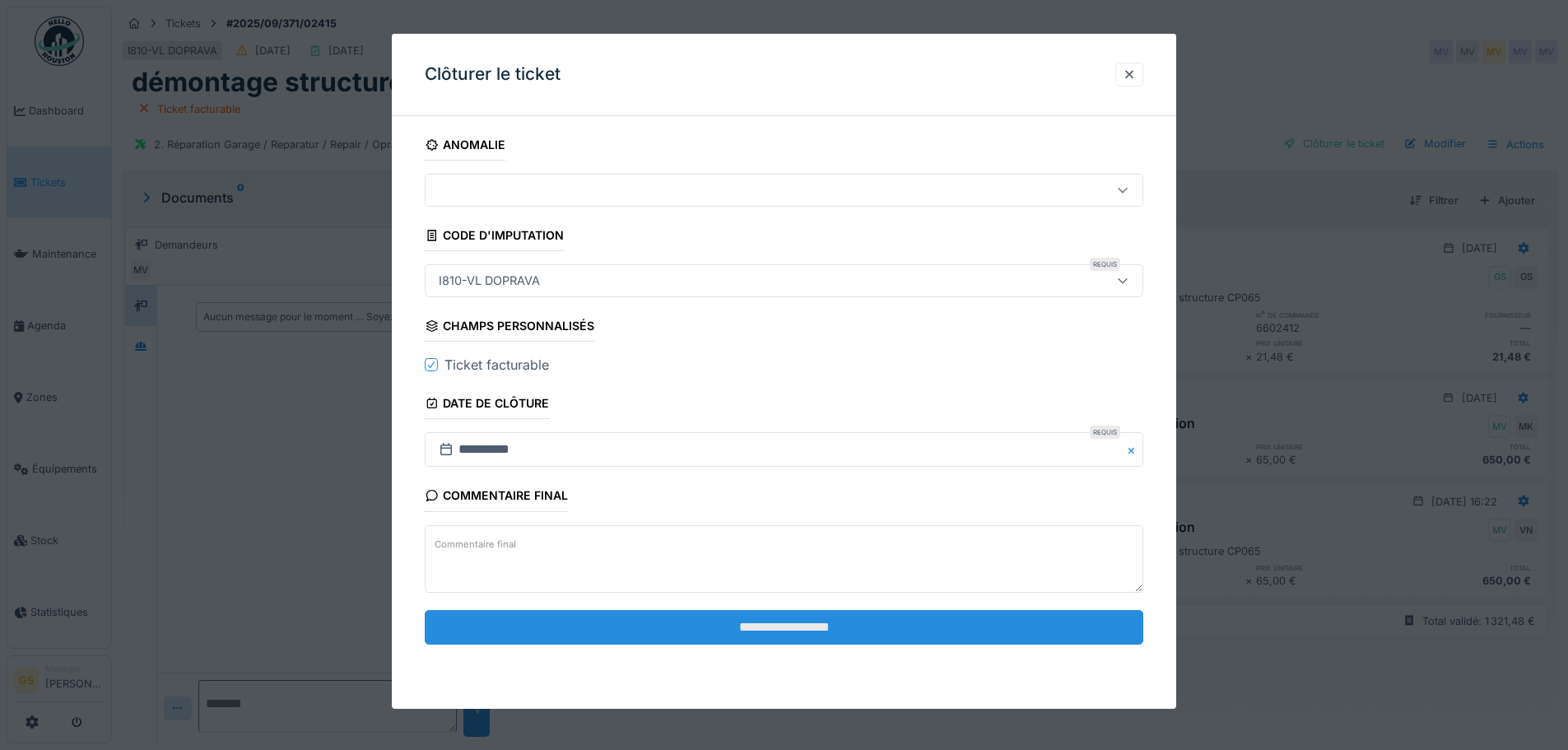
click at [711, 633] on input "**********" at bounding box center [784, 626] width 719 height 34
